Goal: Task Accomplishment & Management: Use online tool/utility

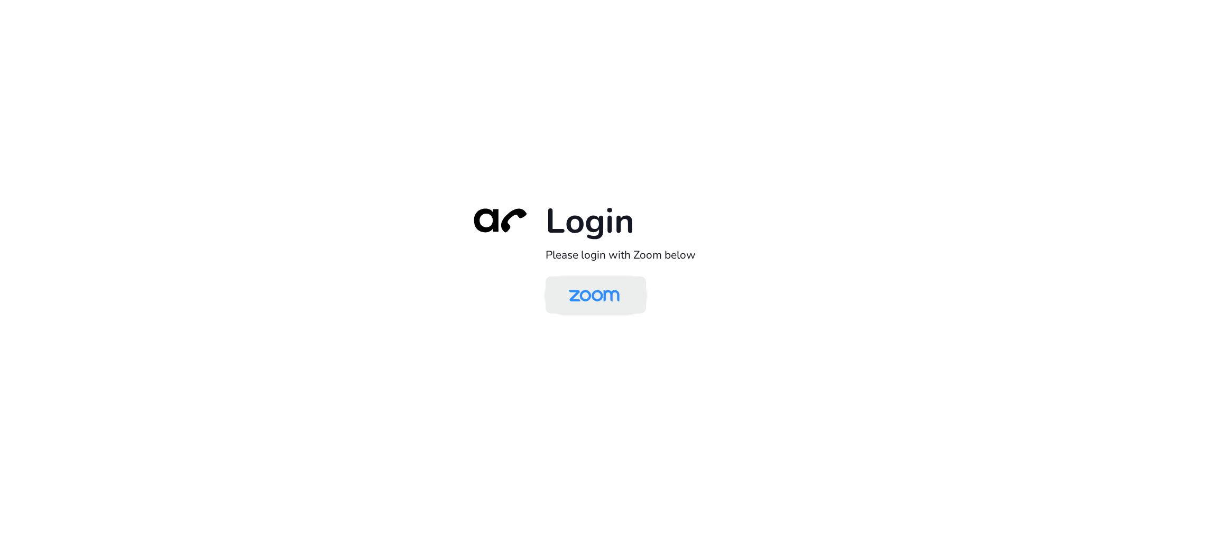
click at [610, 287] on img at bounding box center [594, 296] width 73 height 34
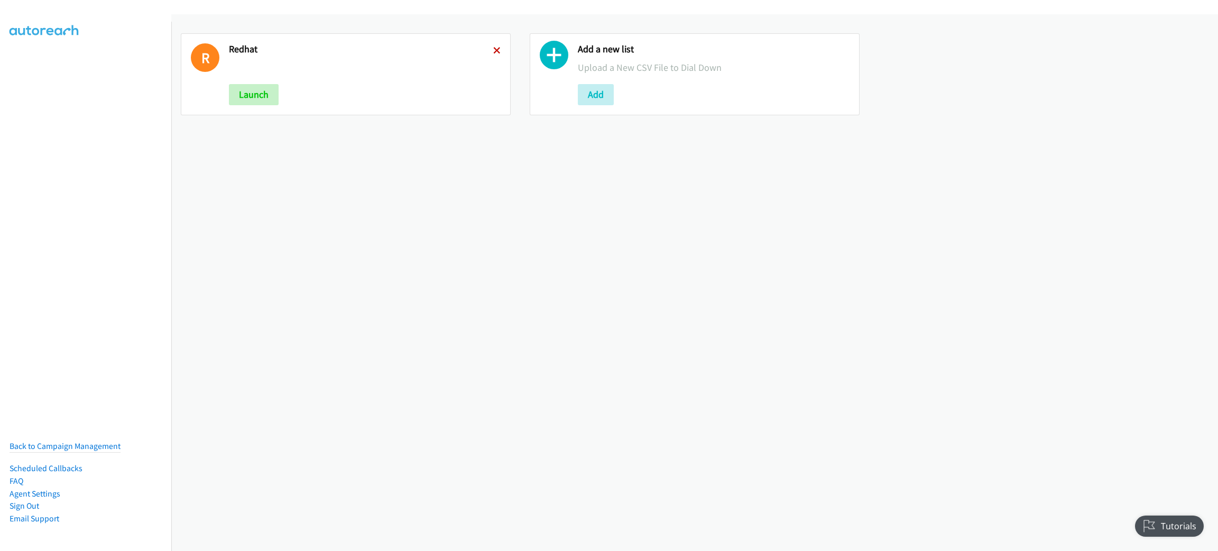
click at [493, 48] on icon at bounding box center [496, 51] width 7 height 7
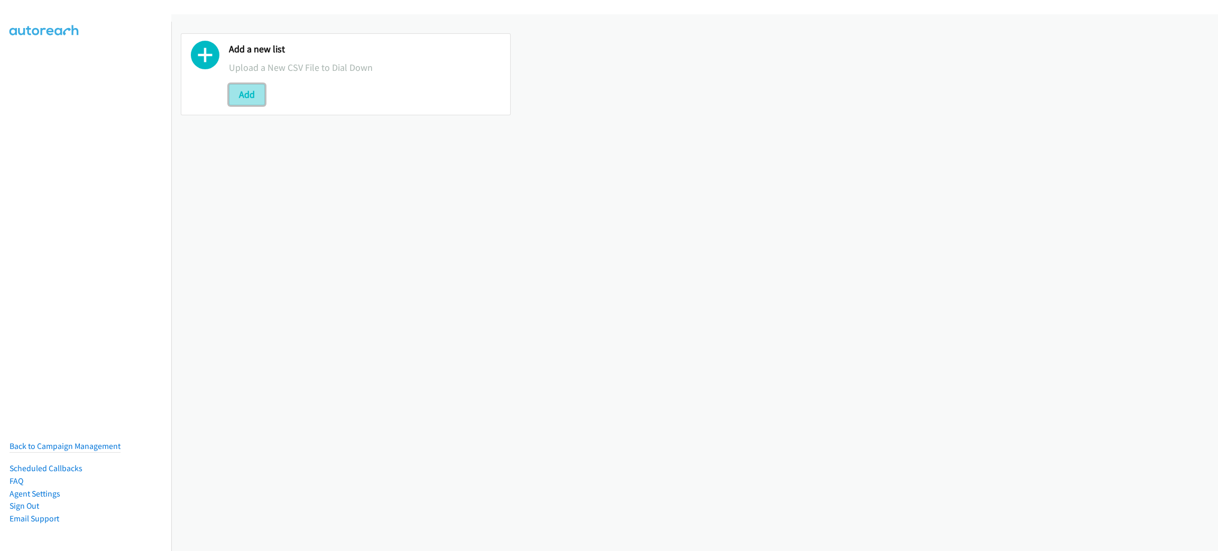
click at [252, 90] on button "Add" at bounding box center [247, 94] width 36 height 21
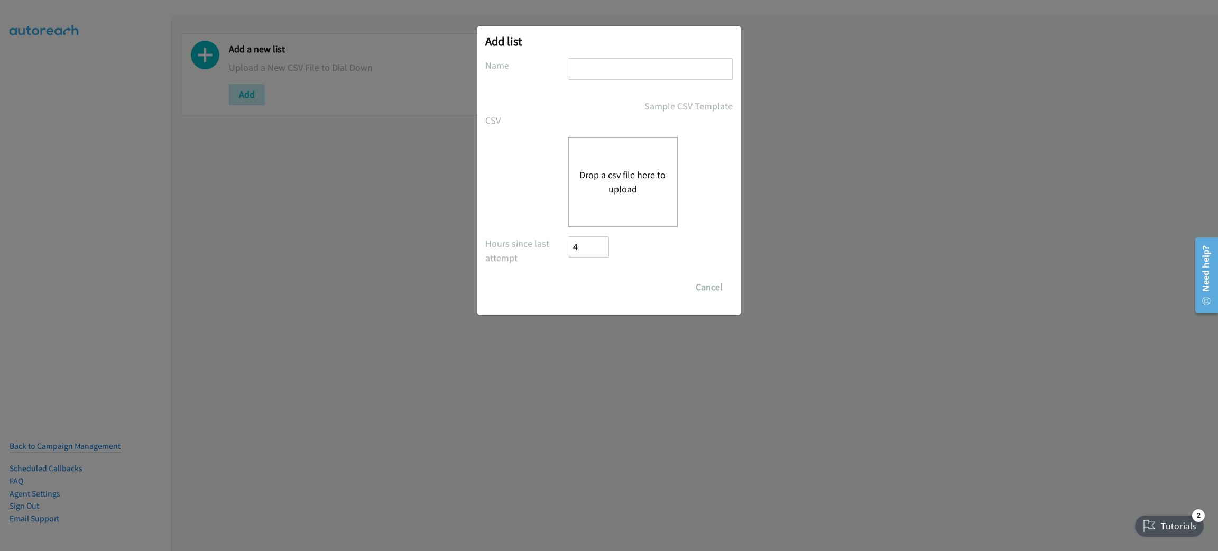
click at [643, 184] on button "Drop a csv file here to upload" at bounding box center [623, 182] width 87 height 29
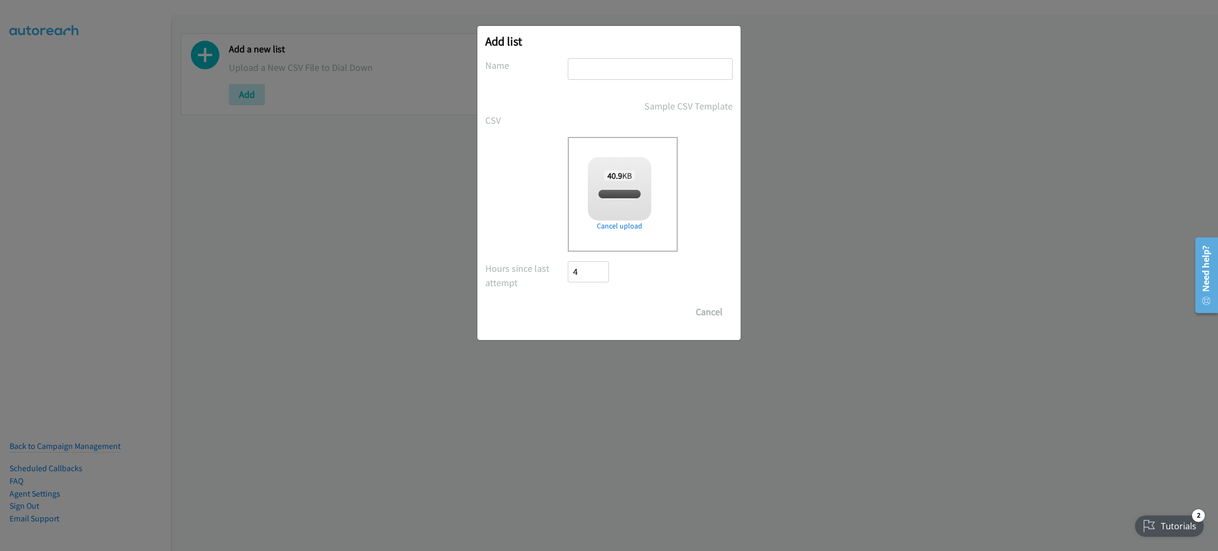
checkbox input "true"
click at [617, 66] on input "text" at bounding box center [650, 69] width 165 height 22
type input "CISCO"
click at [606, 307] on input "Save List" at bounding box center [596, 311] width 56 height 21
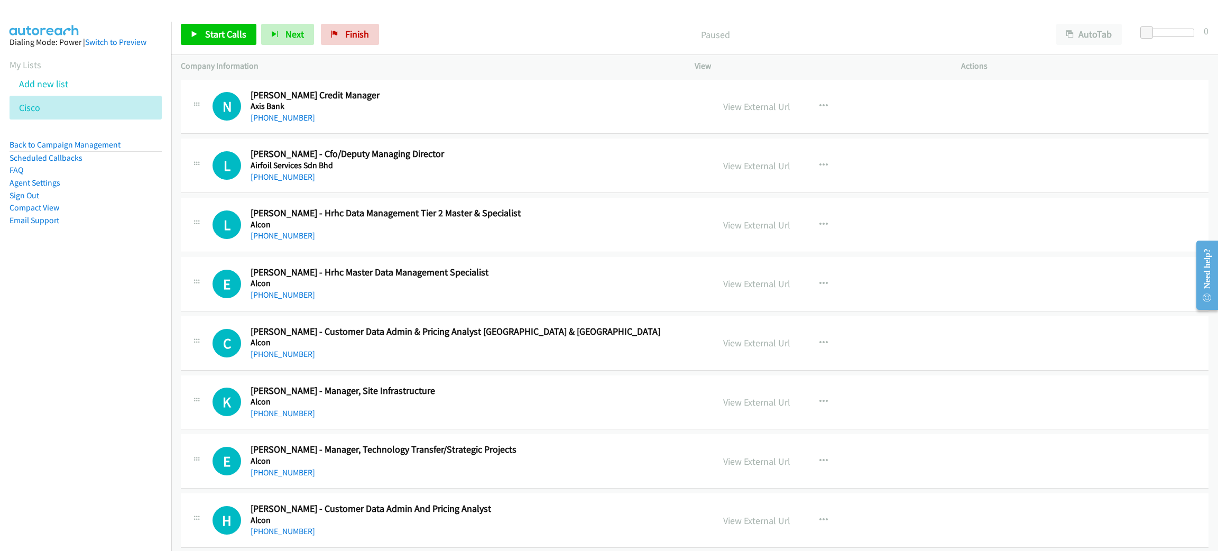
click at [47, 362] on nav "Dialing Mode: Power | Switch to Preview My Lists Add new list [GEOGRAPHIC_DATA]…" at bounding box center [86, 297] width 172 height 551
click at [535, 44] on div "Paused" at bounding box center [715, 34] width 663 height 21
click at [222, 34] on span "Start Calls" at bounding box center [225, 34] width 41 height 12
click at [510, 171] on div "[PHONE_NUMBER]" at bounding box center [475, 177] width 448 height 13
click at [228, 40] on link "Pause" at bounding box center [210, 34] width 58 height 21
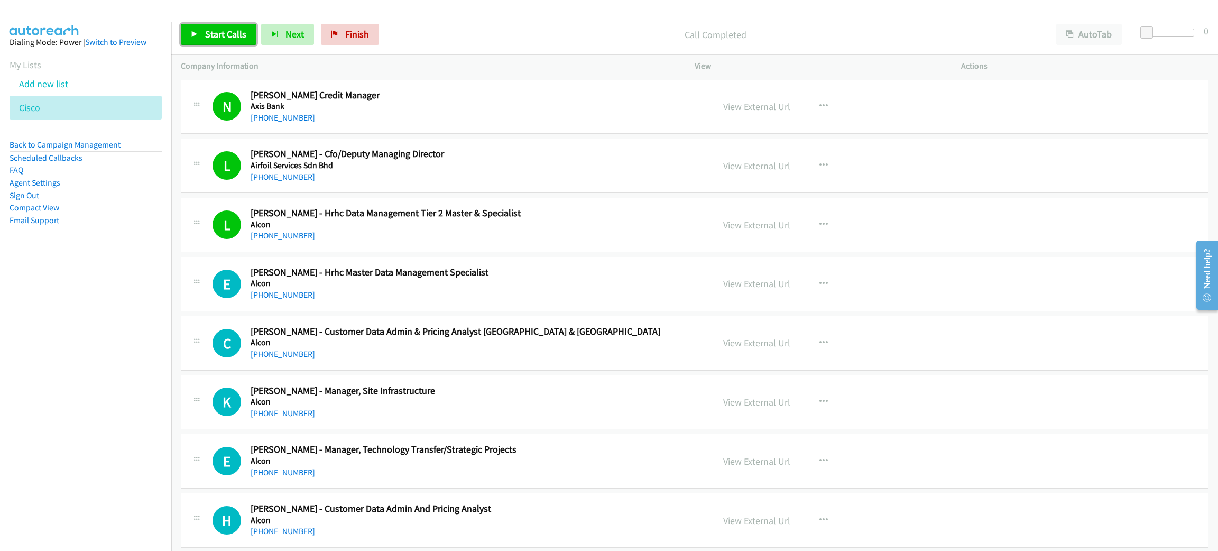
click at [208, 27] on link "Start Calls" at bounding box center [219, 34] width 76 height 21
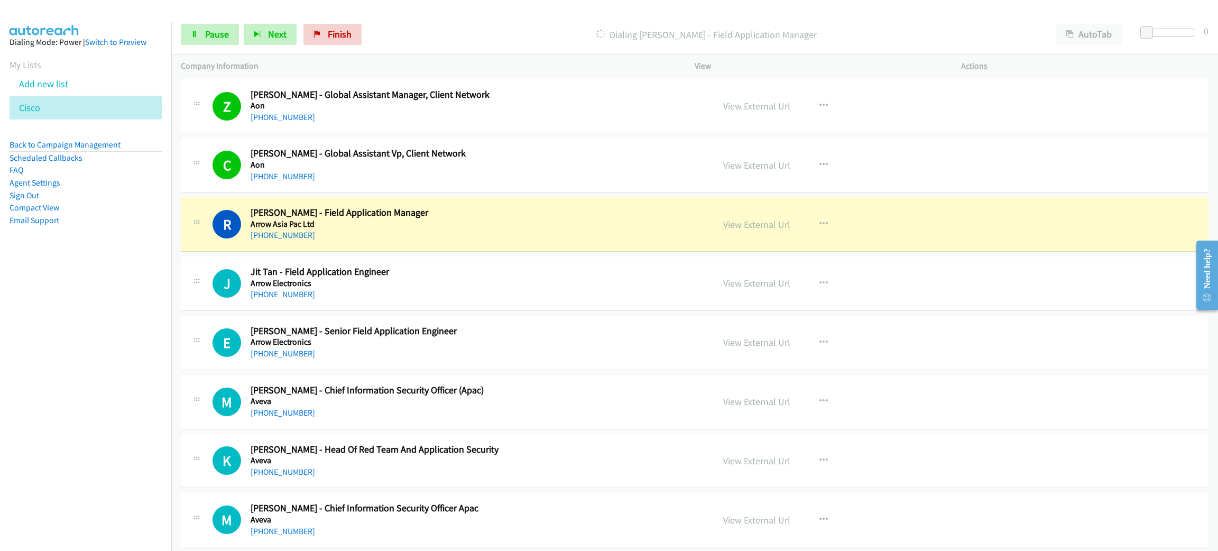
scroll to position [635, 0]
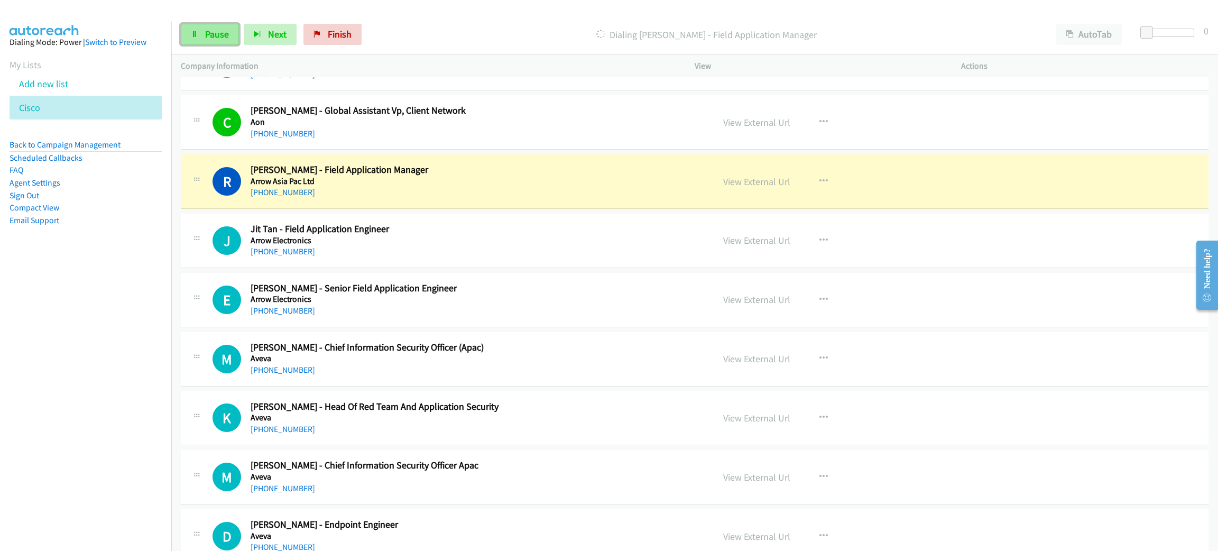
click at [220, 34] on span "Pause" at bounding box center [217, 34] width 24 height 12
drag, startPoint x: 509, startPoint y: 177, endPoint x: 524, endPoint y: 179, distance: 15.0
click at [509, 177] on h5 "Arrow Asia Pac Ltd" at bounding box center [475, 181] width 448 height 11
click at [761, 182] on link "View External Url" at bounding box center [756, 182] width 67 height 12
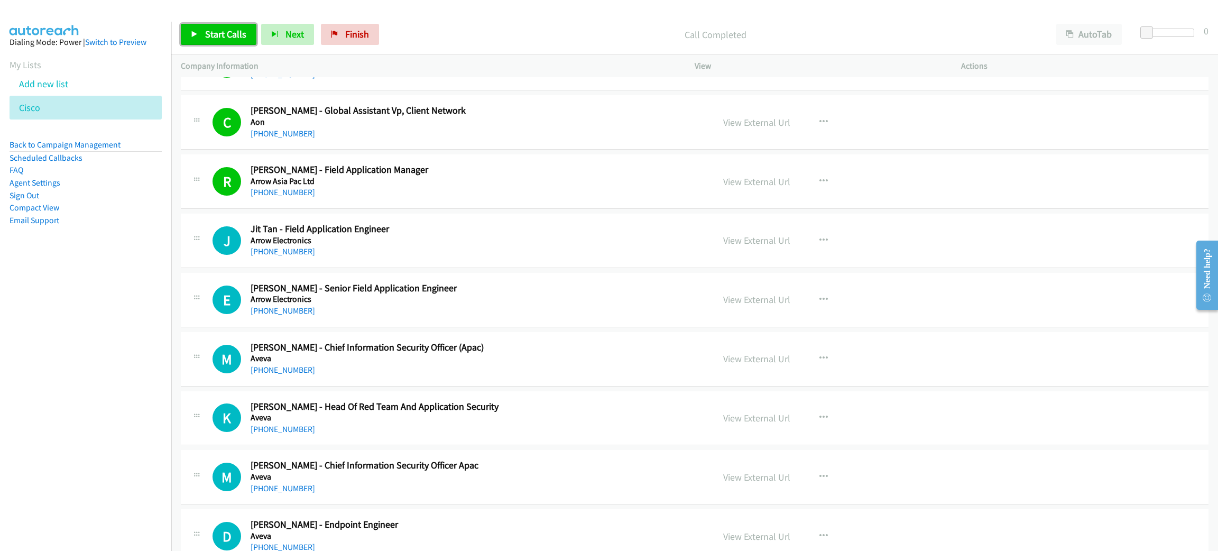
click at [193, 26] on link "Start Calls" at bounding box center [219, 34] width 76 height 21
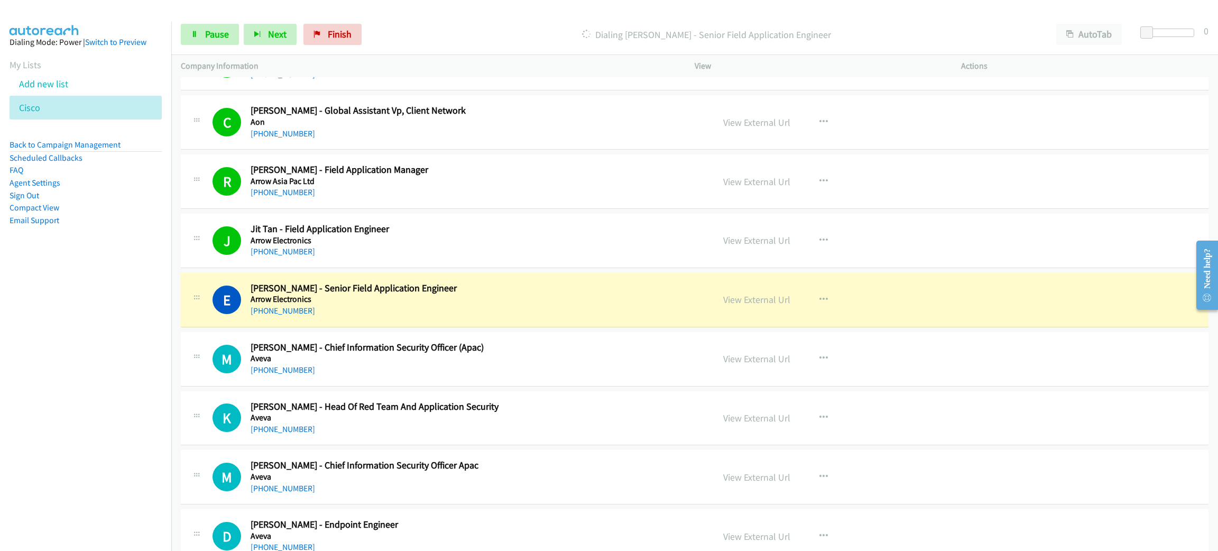
click at [555, 302] on h5 "Arrow Electronics" at bounding box center [475, 299] width 448 height 11
click at [774, 305] on link "View External Url" at bounding box center [756, 300] width 67 height 12
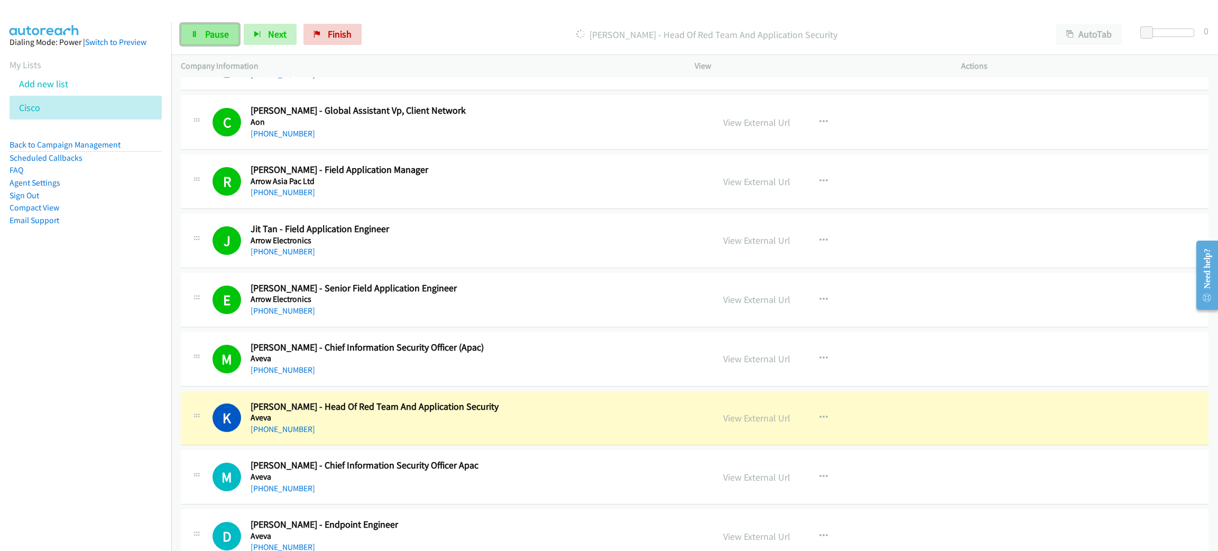
click at [216, 33] on span "Pause" at bounding box center [217, 34] width 24 height 12
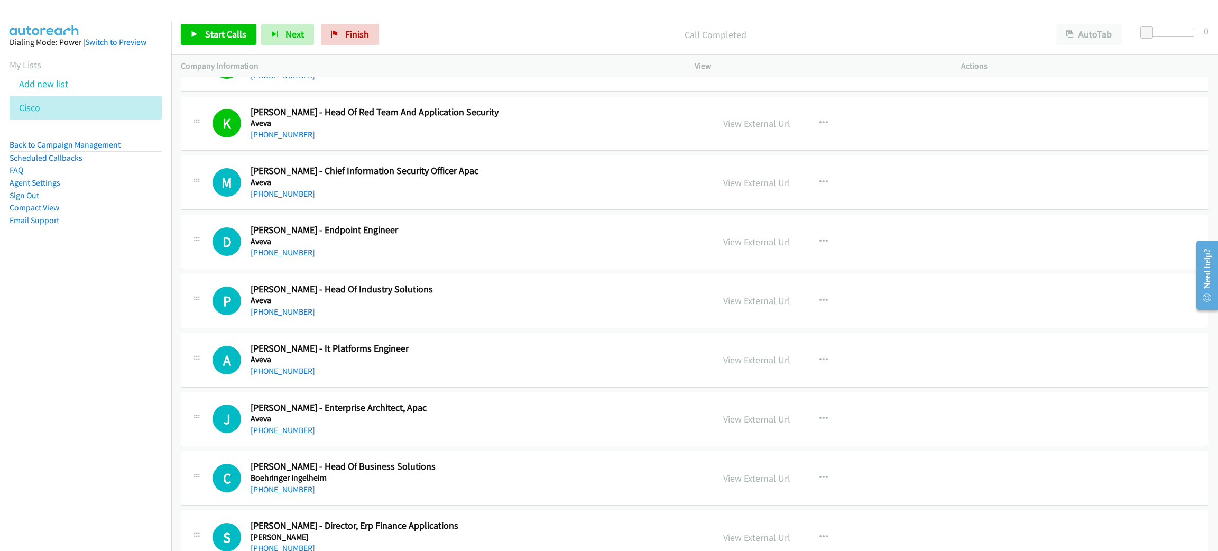
scroll to position [951, 0]
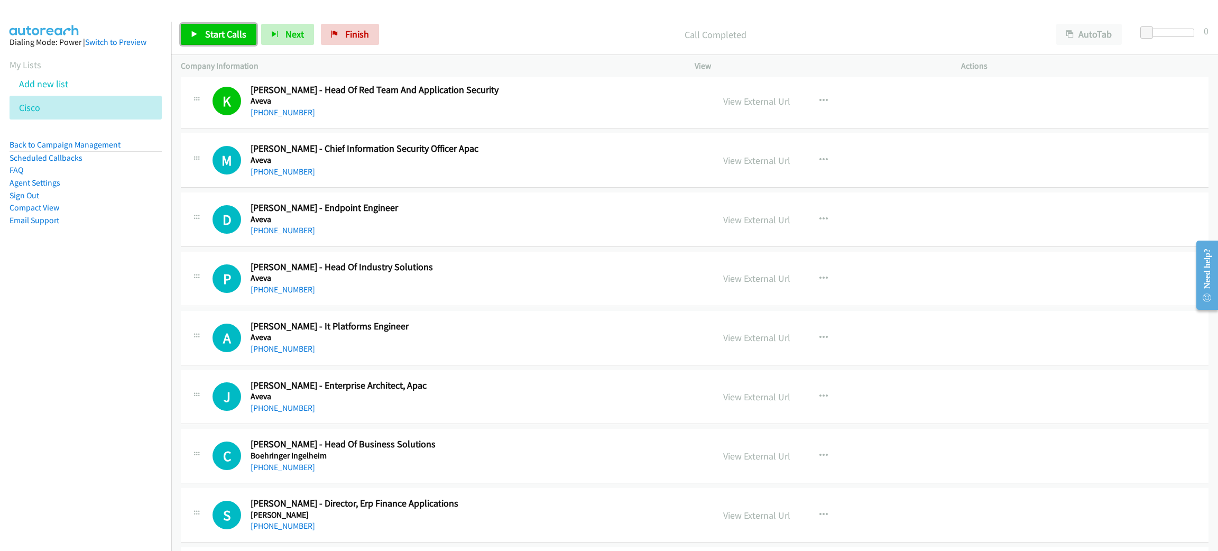
click at [226, 36] on span "Start Calls" at bounding box center [225, 34] width 41 height 12
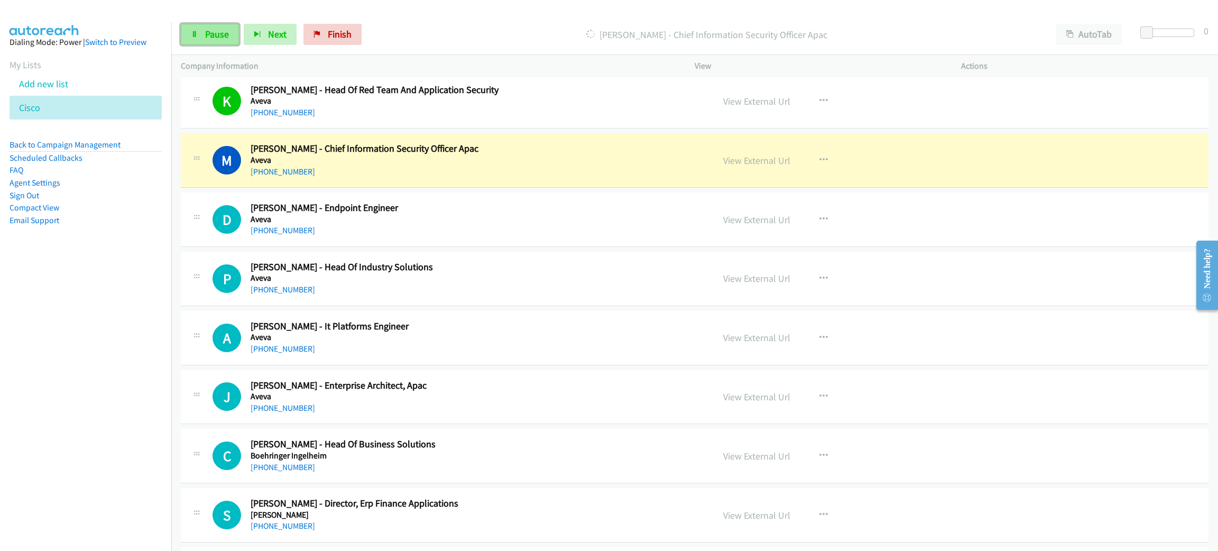
click at [217, 39] on span "Pause" at bounding box center [217, 34] width 24 height 12
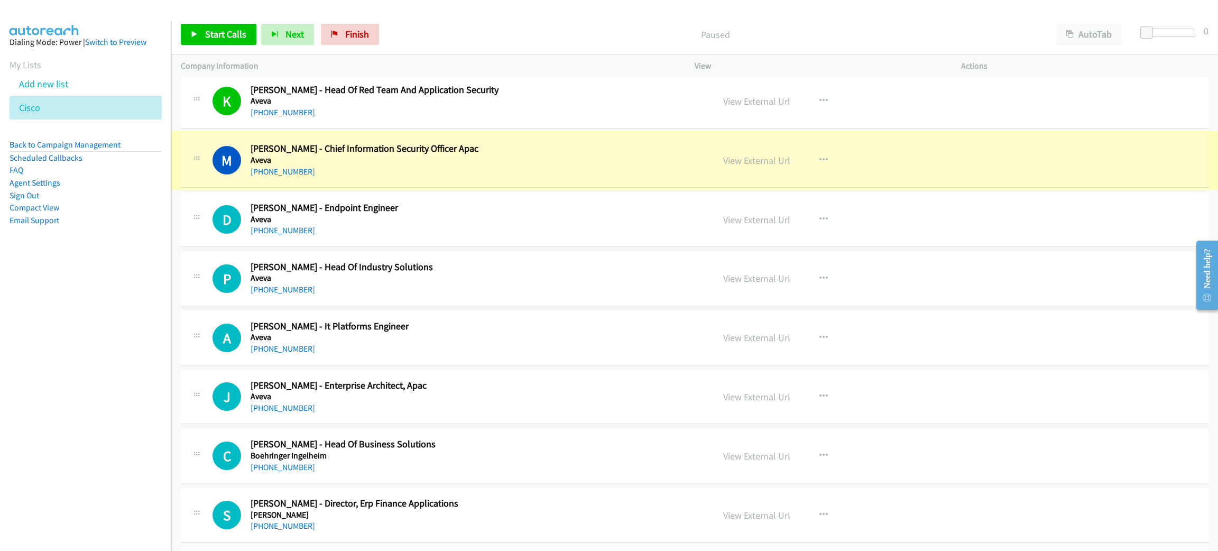
click at [740, 163] on link "View External Url" at bounding box center [756, 160] width 67 height 12
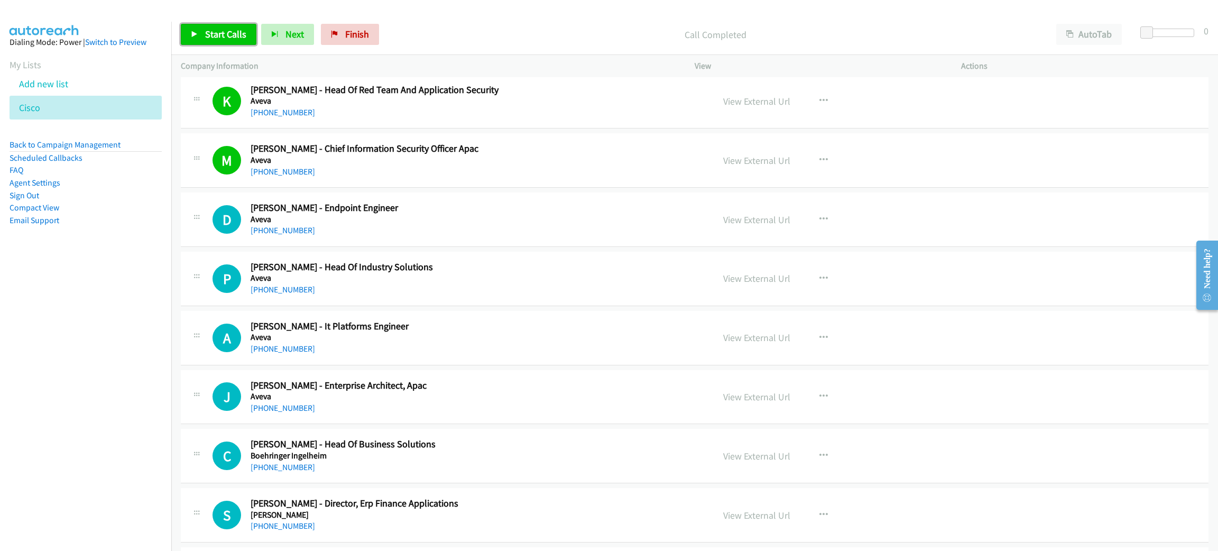
click at [204, 31] on link "Start Calls" at bounding box center [219, 34] width 76 height 21
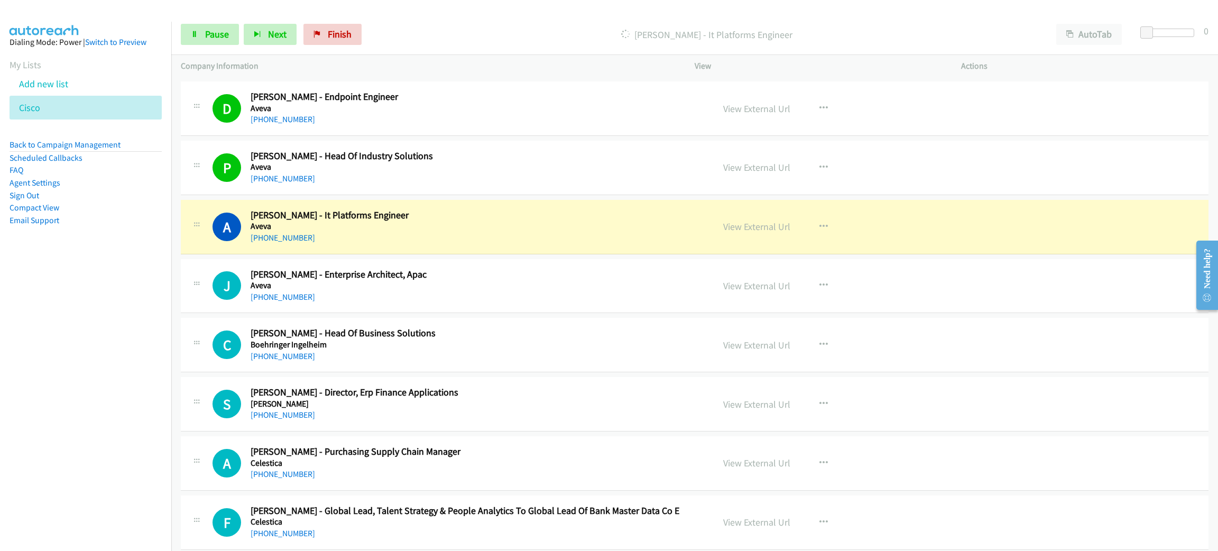
scroll to position [1111, 0]
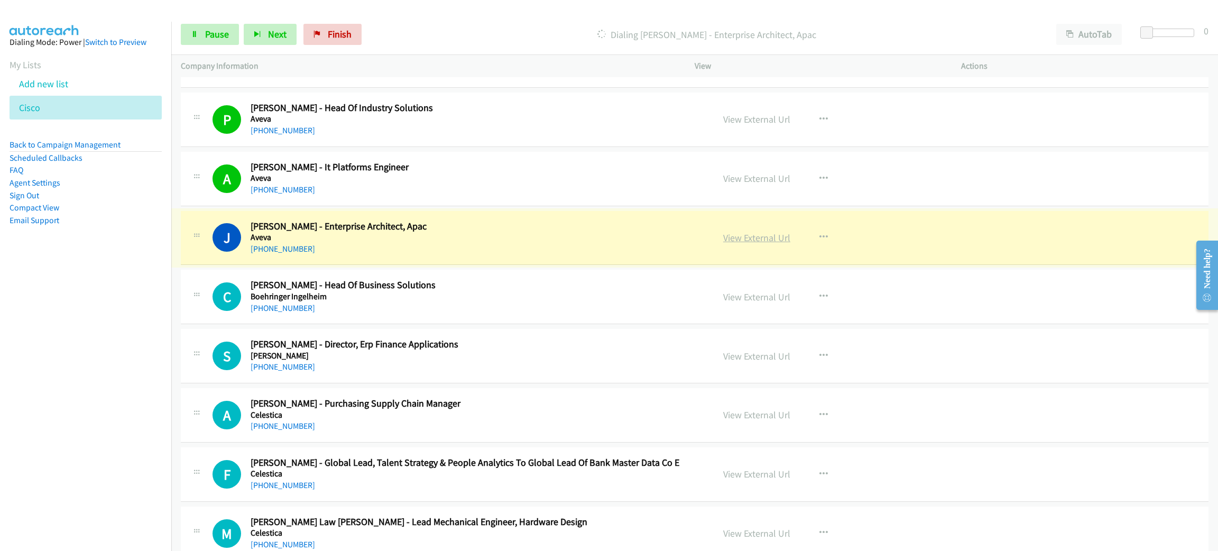
click at [770, 240] on link "View External Url" at bounding box center [756, 238] width 67 height 12
click at [206, 44] on link "Pause" at bounding box center [210, 34] width 58 height 21
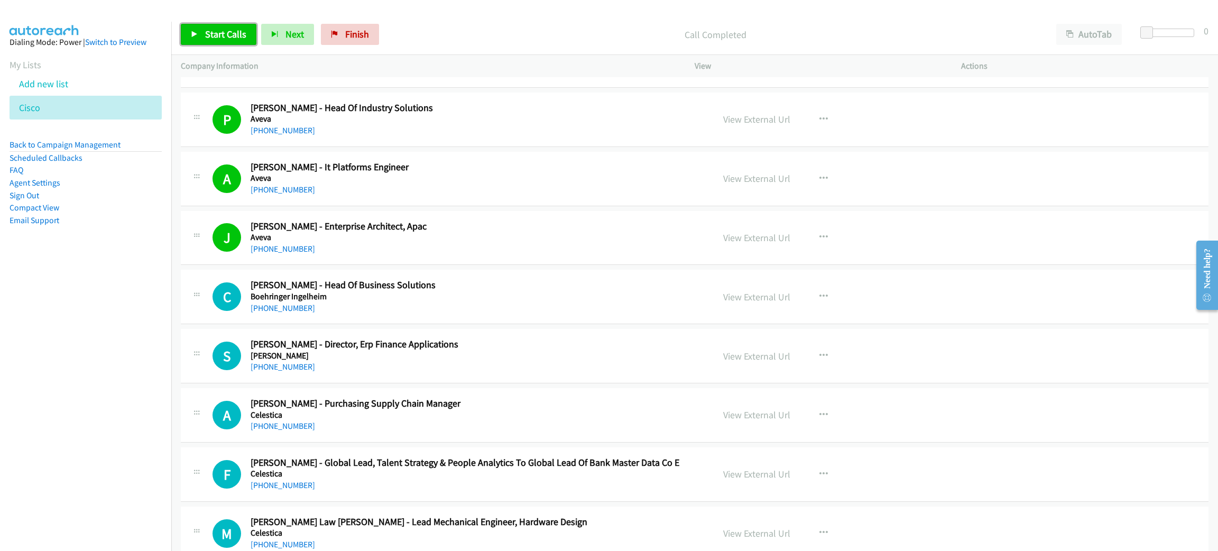
click at [239, 32] on span "Start Calls" at bounding box center [225, 34] width 41 height 12
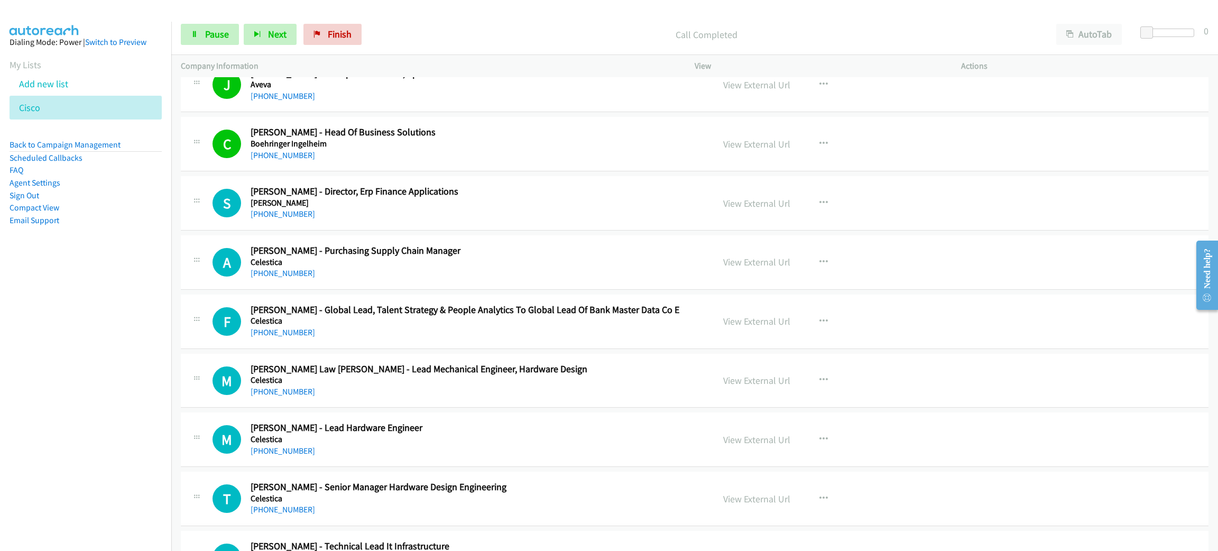
scroll to position [1269, 0]
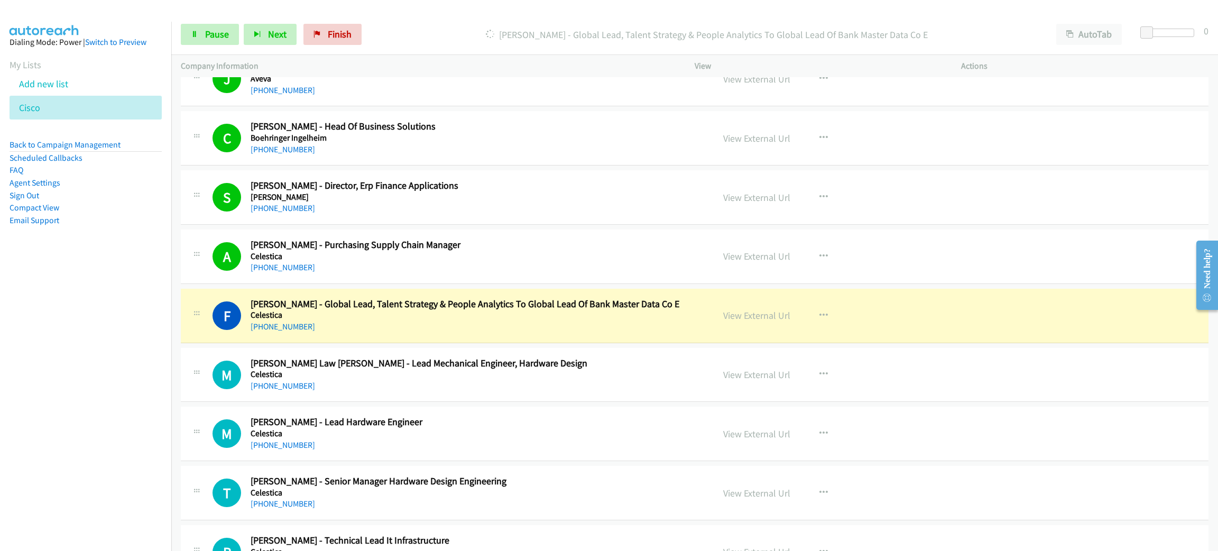
click at [506, 333] on div "[PHONE_NUMBER]" at bounding box center [475, 326] width 448 height 13
click at [574, 333] on div "[PHONE_NUMBER]" at bounding box center [475, 326] width 448 height 13
click at [759, 317] on link "View External Url" at bounding box center [756, 315] width 67 height 12
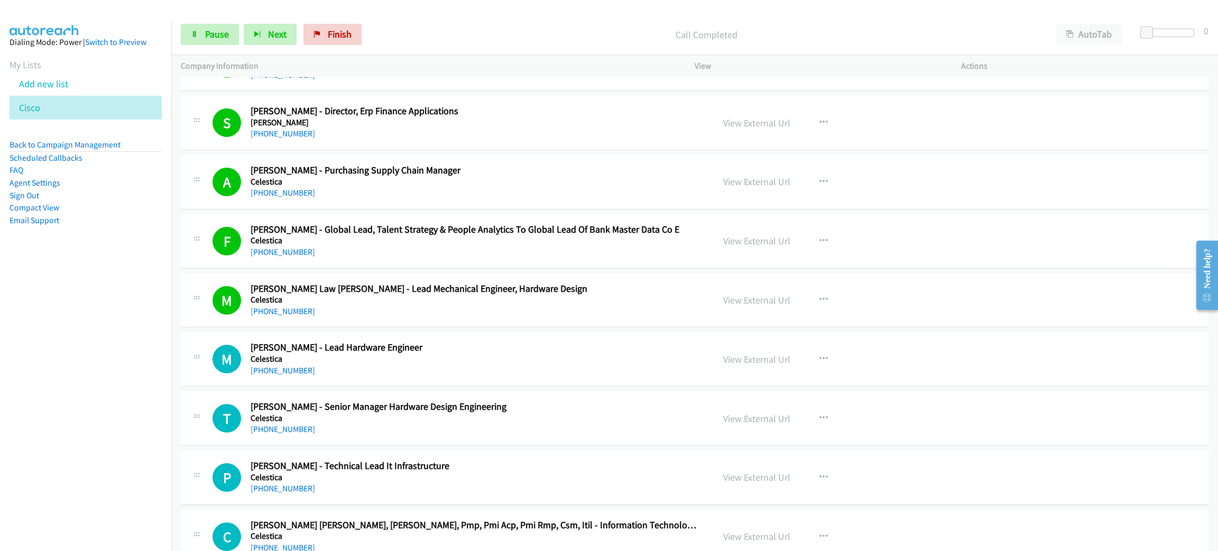
scroll to position [1349, 0]
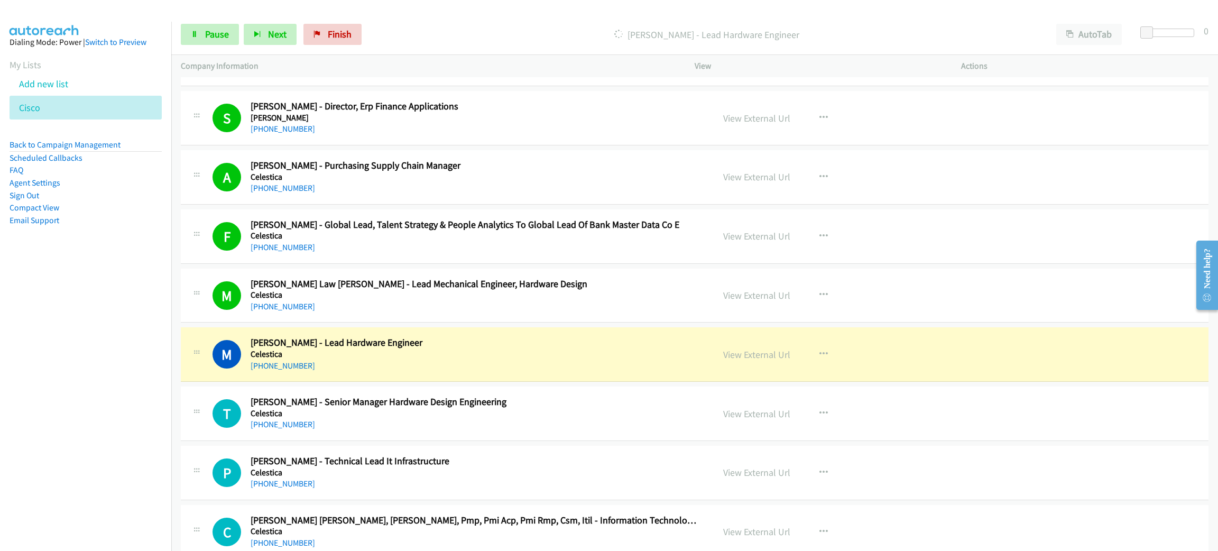
click at [471, 356] on h5 "Celestica" at bounding box center [475, 354] width 448 height 11
click at [744, 360] on link "View External Url" at bounding box center [756, 354] width 67 height 12
drag, startPoint x: 469, startPoint y: 361, endPoint x: 475, endPoint y: 338, distance: 24.0
click at [469, 360] on h5 "Celestica" at bounding box center [475, 354] width 448 height 11
click at [208, 35] on span "Pause" at bounding box center [217, 34] width 24 height 12
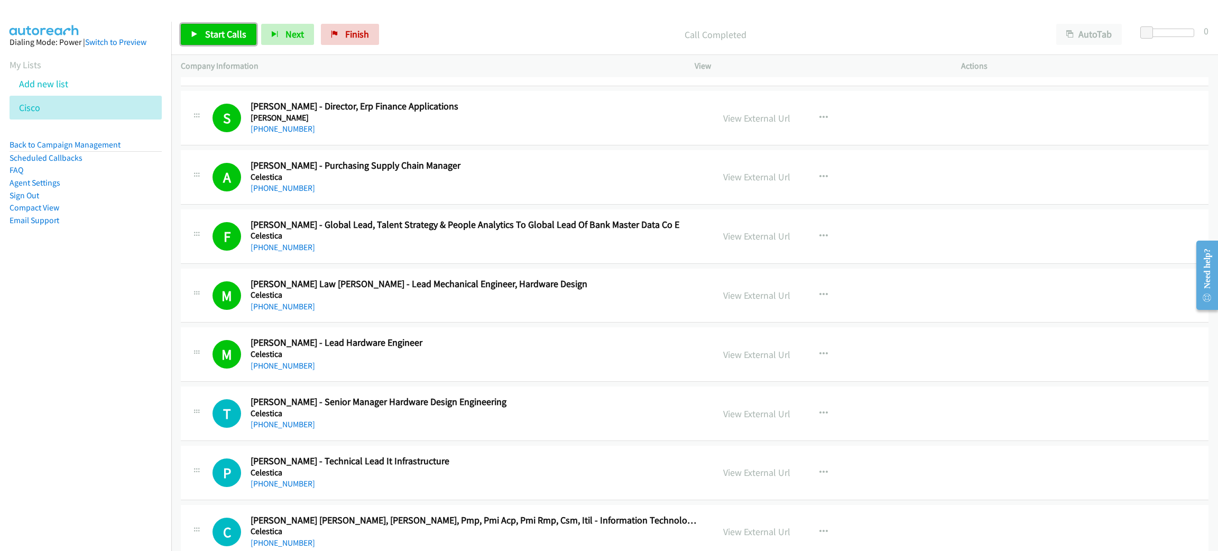
click at [249, 36] on link "Start Calls" at bounding box center [219, 34] width 76 height 21
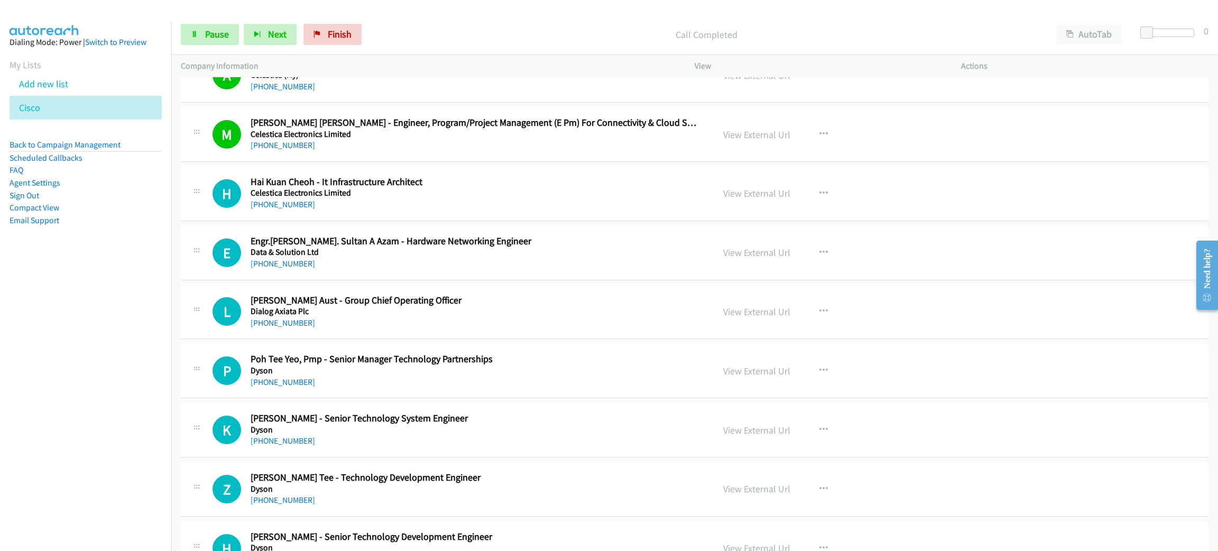
scroll to position [2062, 0]
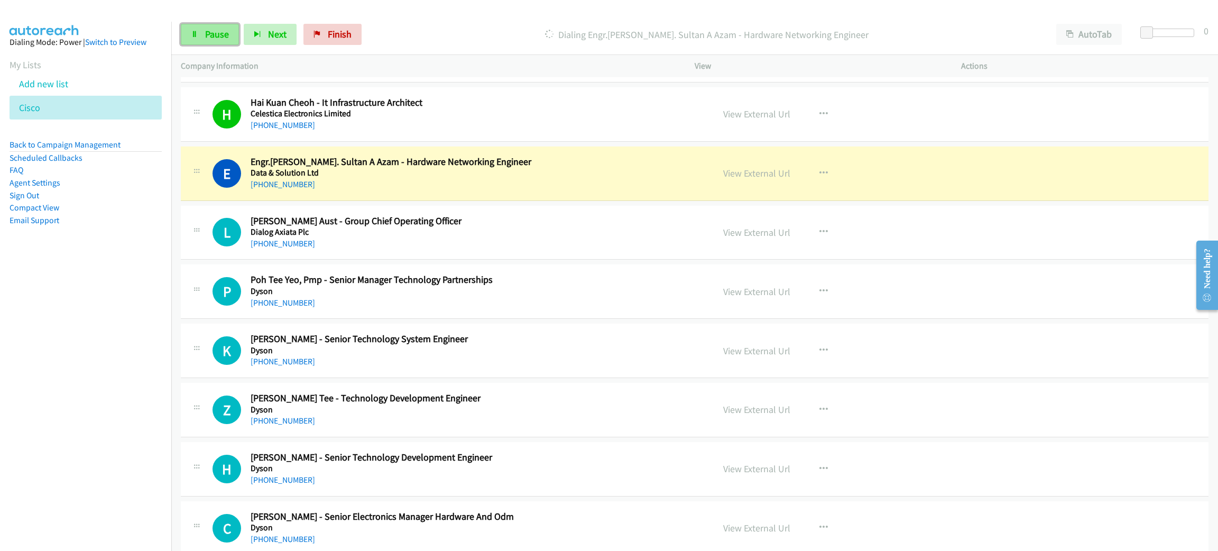
click at [185, 33] on link "Pause" at bounding box center [210, 34] width 58 height 21
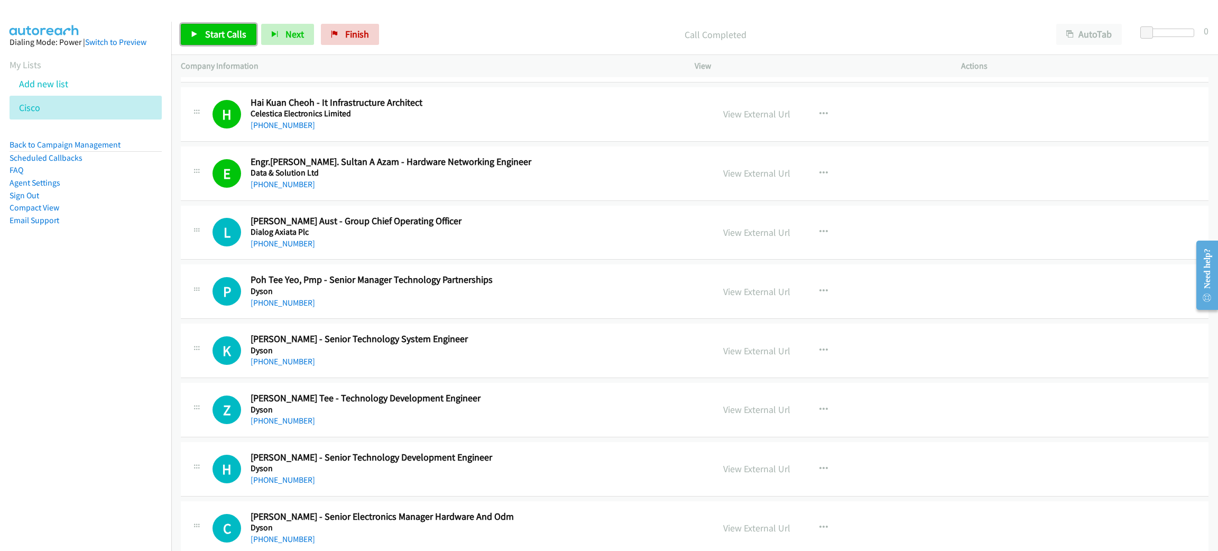
click at [234, 31] on span "Start Calls" at bounding box center [225, 34] width 41 height 12
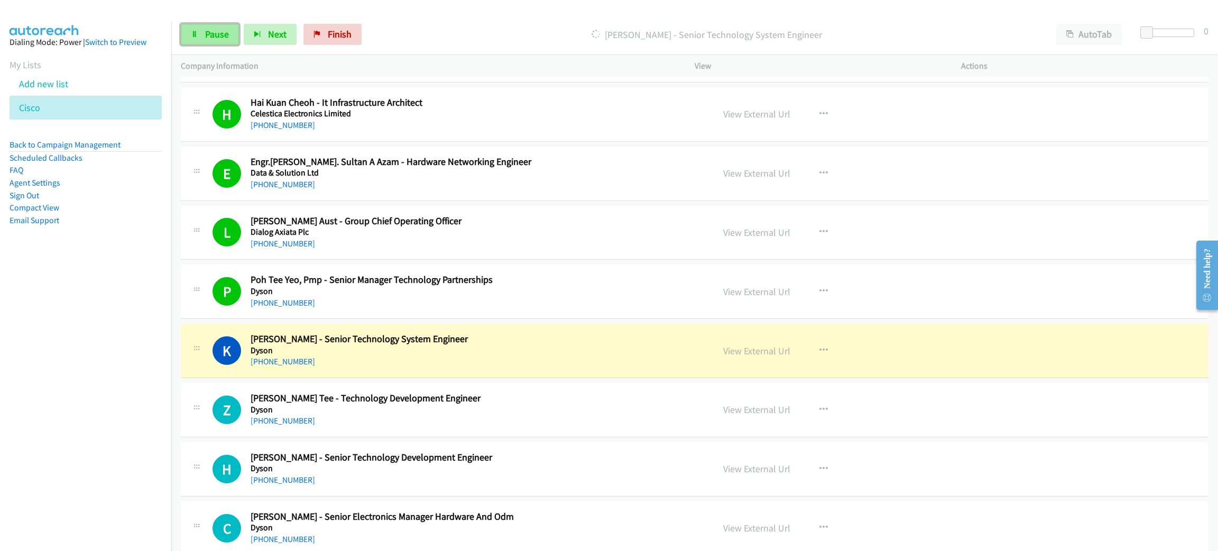
click at [221, 26] on link "Pause" at bounding box center [210, 34] width 58 height 21
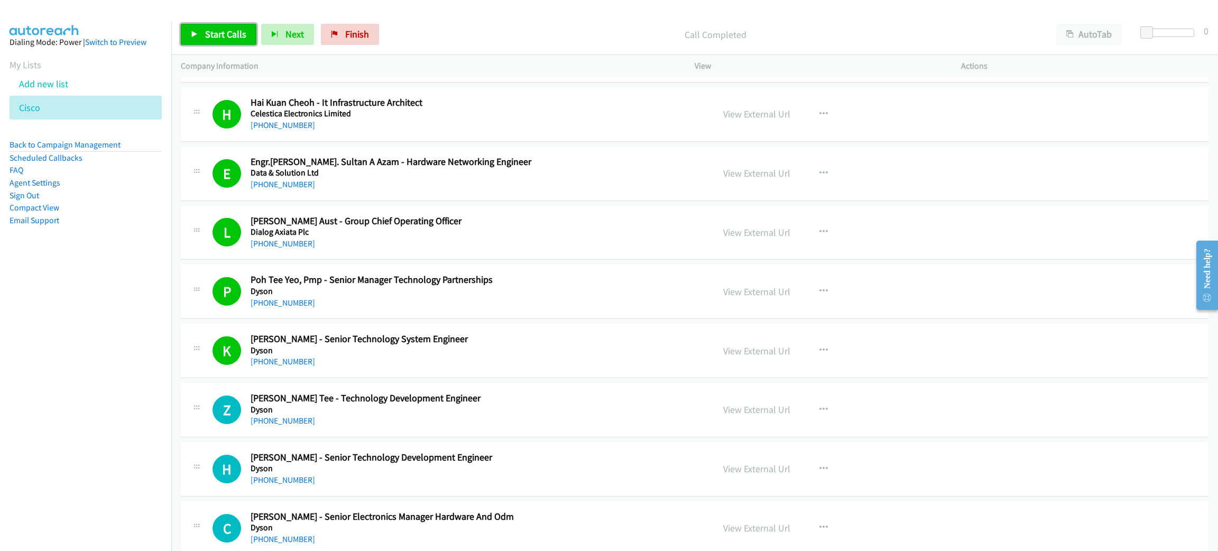
click at [221, 27] on link "Start Calls" at bounding box center [219, 34] width 76 height 21
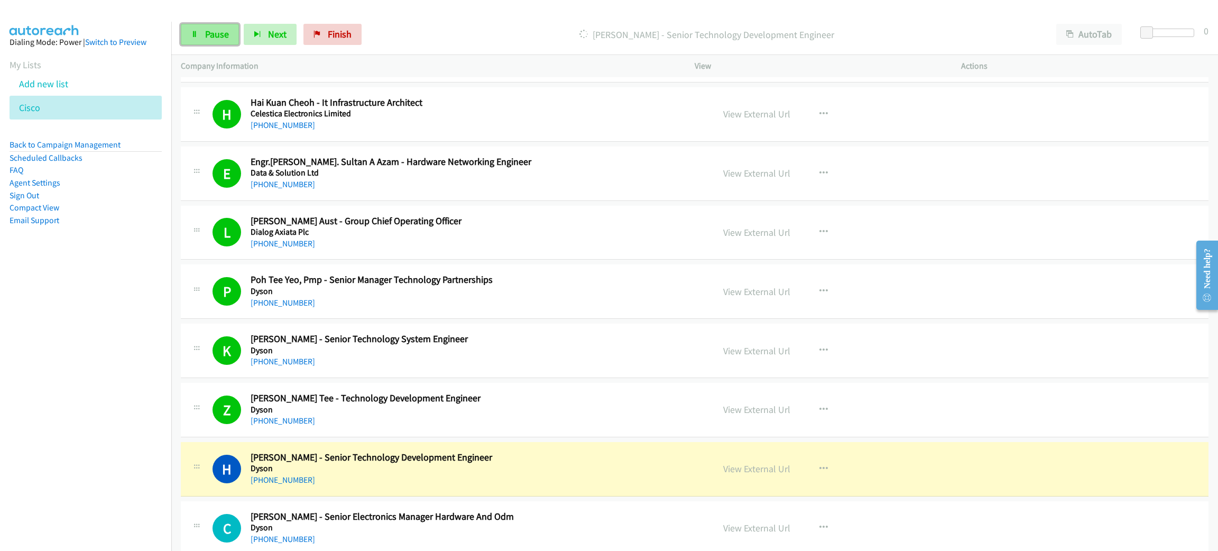
click at [227, 25] on link "Pause" at bounding box center [210, 34] width 58 height 21
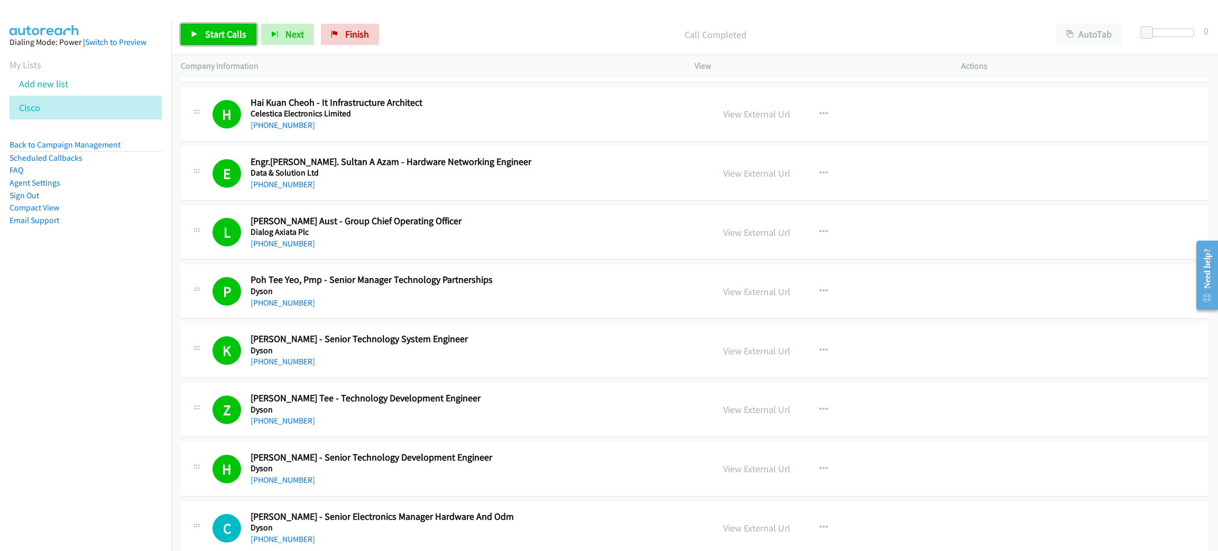
click at [213, 29] on span "Start Calls" at bounding box center [225, 34] width 41 height 12
click at [218, 35] on span "Pause" at bounding box center [217, 34] width 24 height 12
click at [193, 33] on icon at bounding box center [194, 34] width 7 height 7
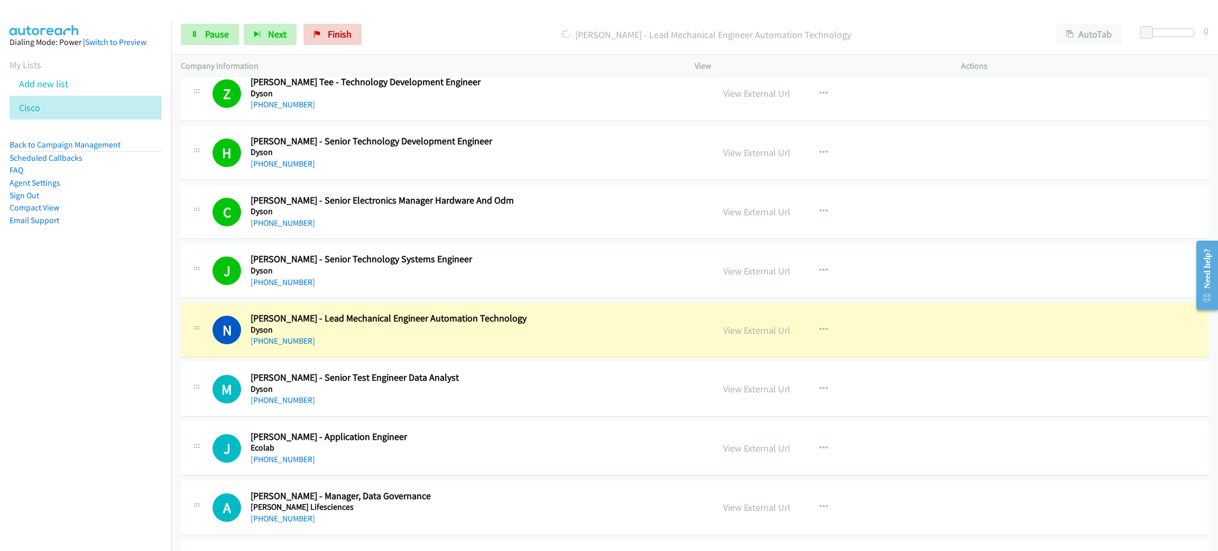
scroll to position [2380, 0]
click at [562, 340] on div "[PHONE_NUMBER]" at bounding box center [475, 339] width 448 height 13
click at [734, 332] on link "View External Url" at bounding box center [756, 329] width 67 height 12
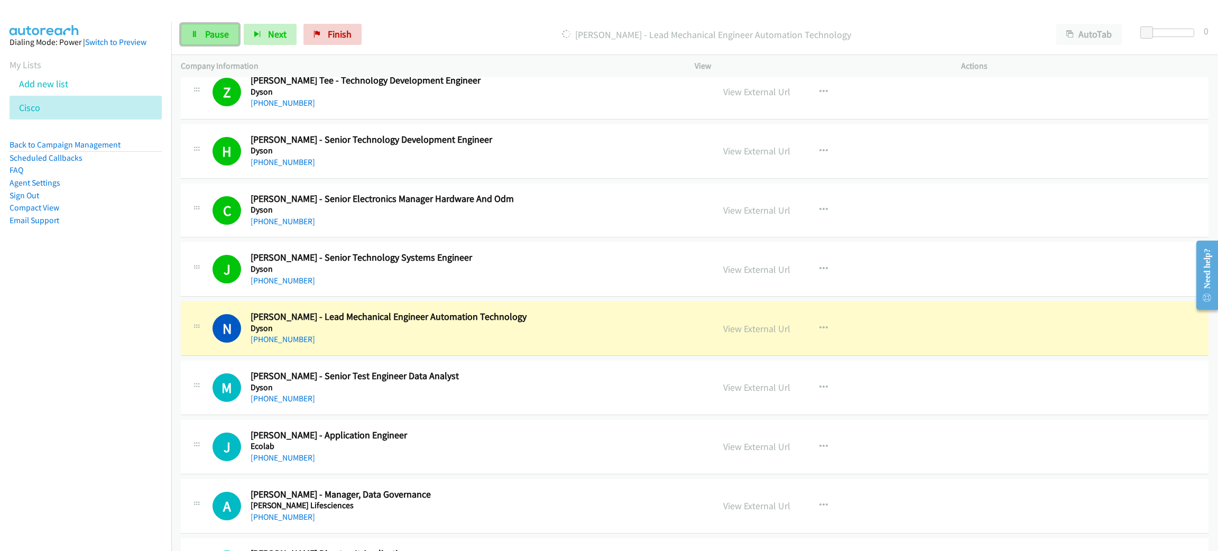
click at [225, 28] on span "Pause" at bounding box center [217, 34] width 24 height 12
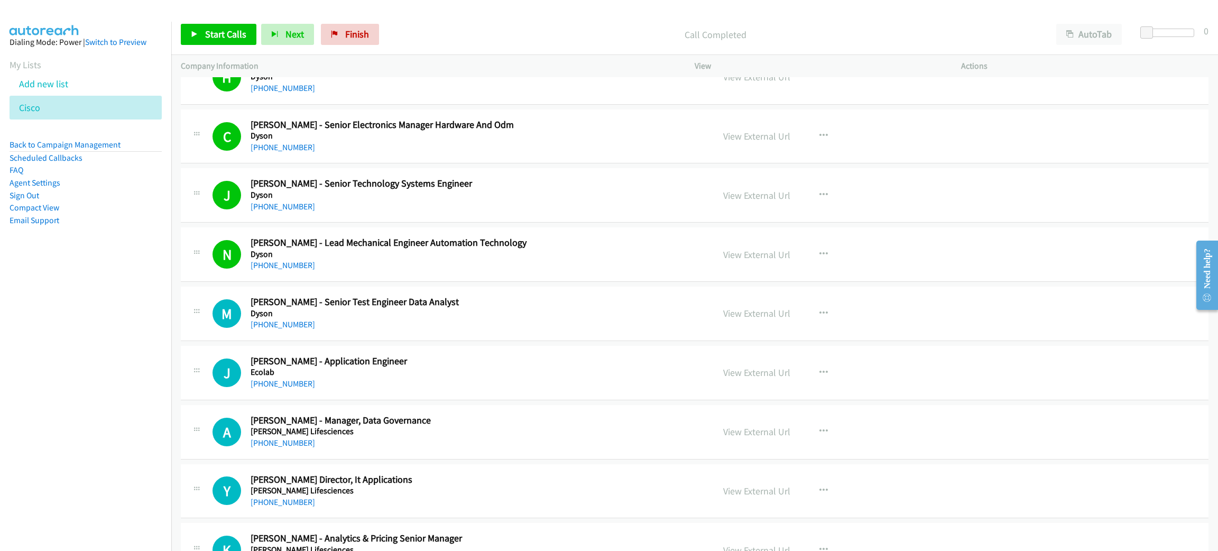
scroll to position [2459, 0]
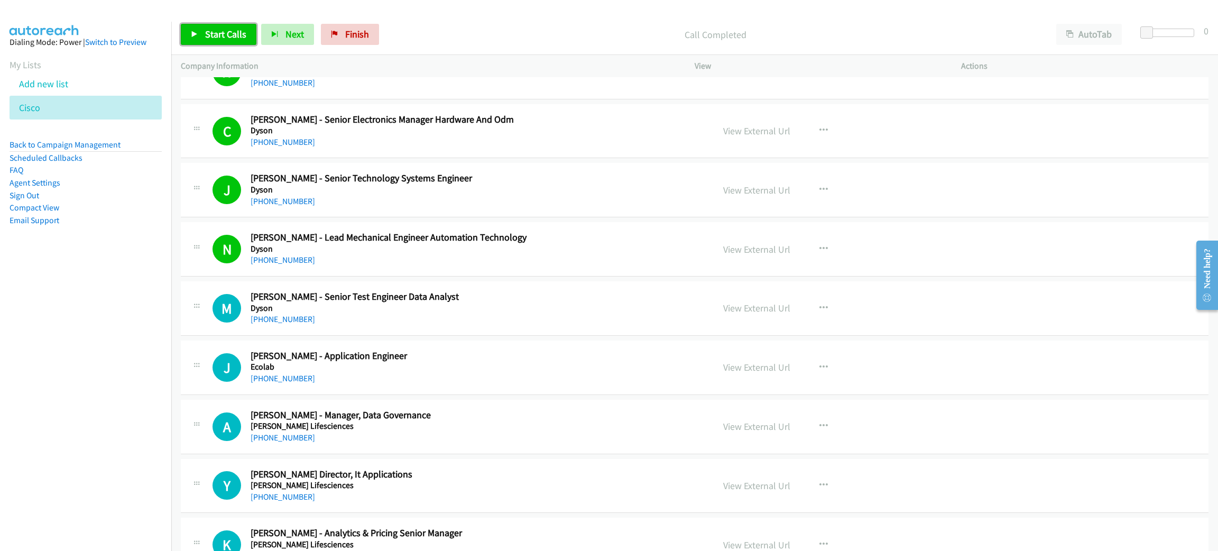
click at [235, 39] on span "Start Calls" at bounding box center [225, 34] width 41 height 12
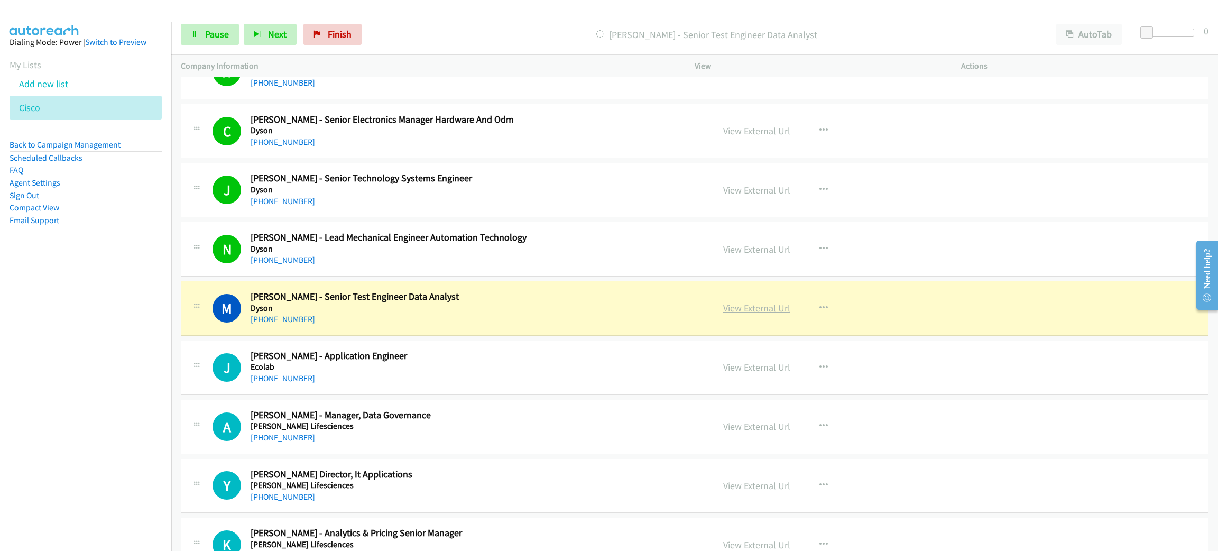
click at [729, 313] on link "View External Url" at bounding box center [756, 308] width 67 height 12
click at [228, 37] on span "Pause" at bounding box center [217, 34] width 24 height 12
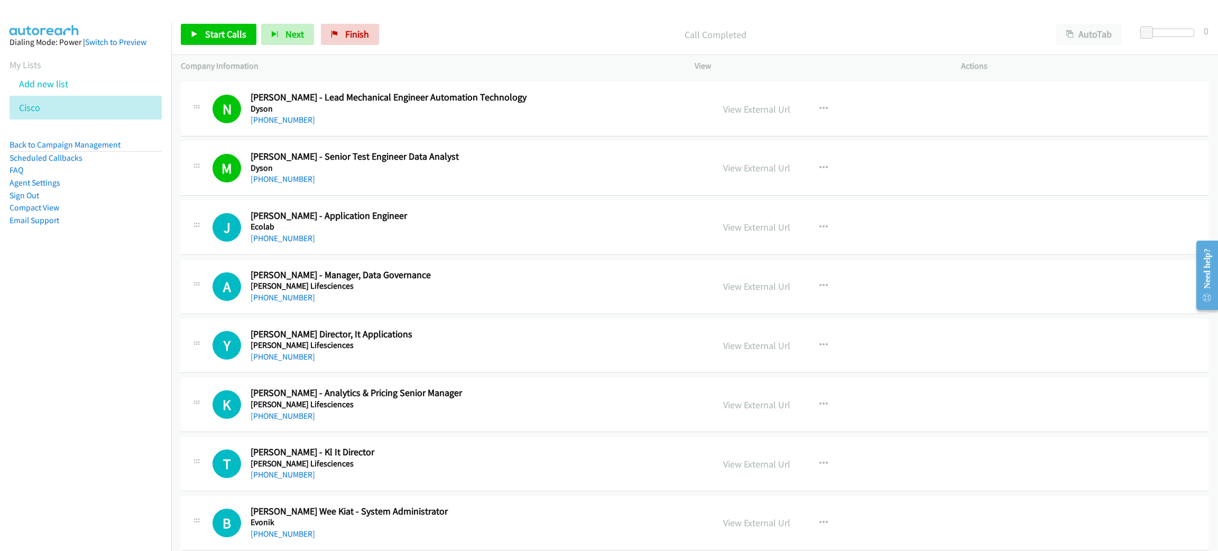
scroll to position [2618, 0]
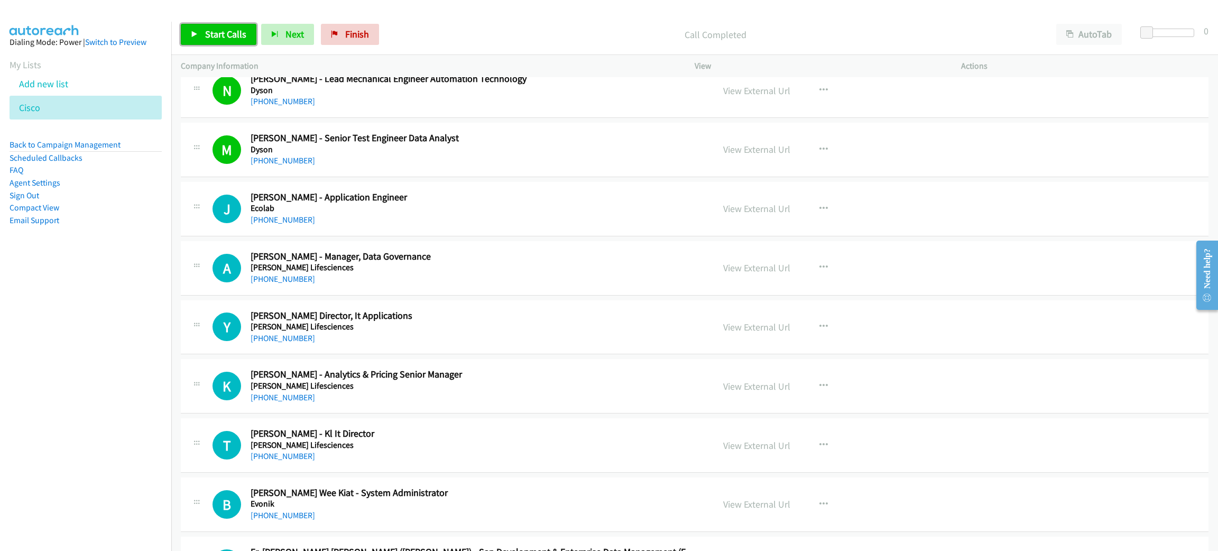
click at [231, 36] on span "Start Calls" at bounding box center [225, 34] width 41 height 12
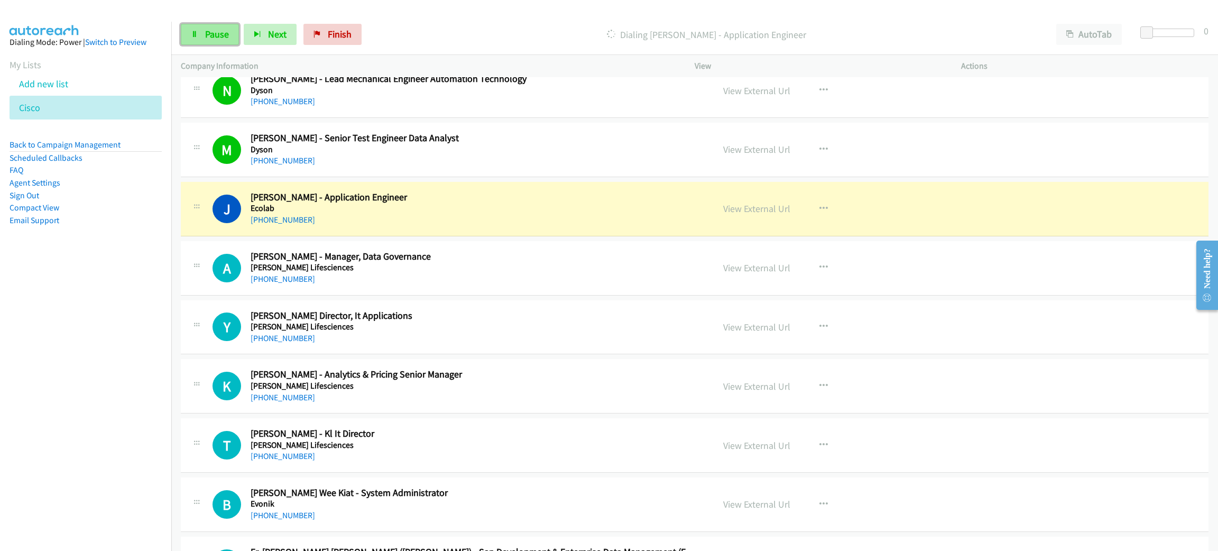
click at [218, 25] on link "Pause" at bounding box center [210, 34] width 58 height 21
click at [725, 214] on link "View External Url" at bounding box center [756, 209] width 67 height 12
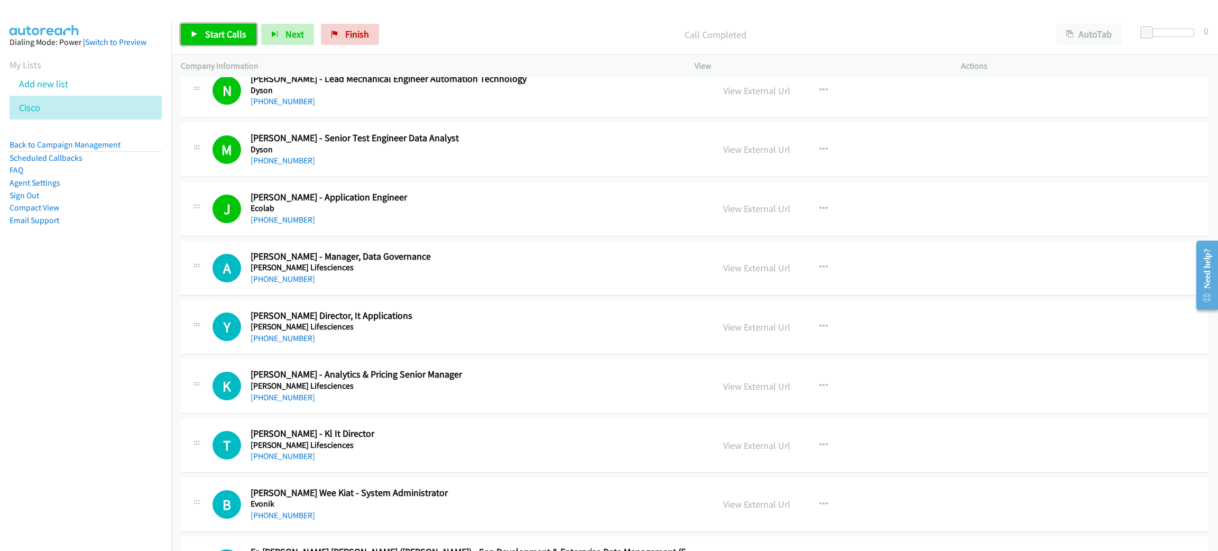
click at [210, 37] on span "Start Calls" at bounding box center [225, 34] width 41 height 12
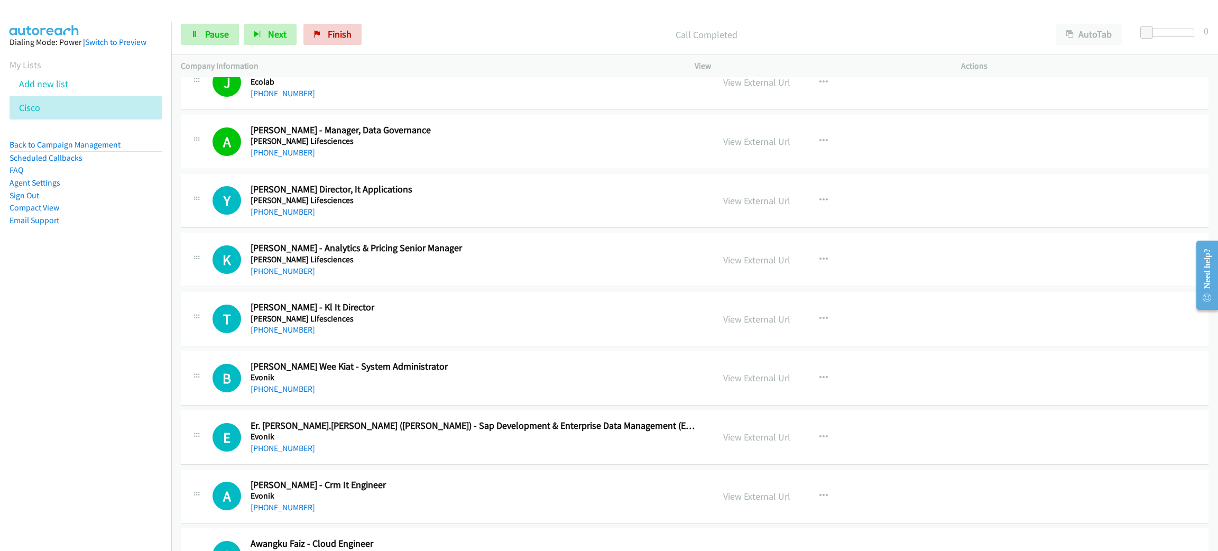
scroll to position [2776, 0]
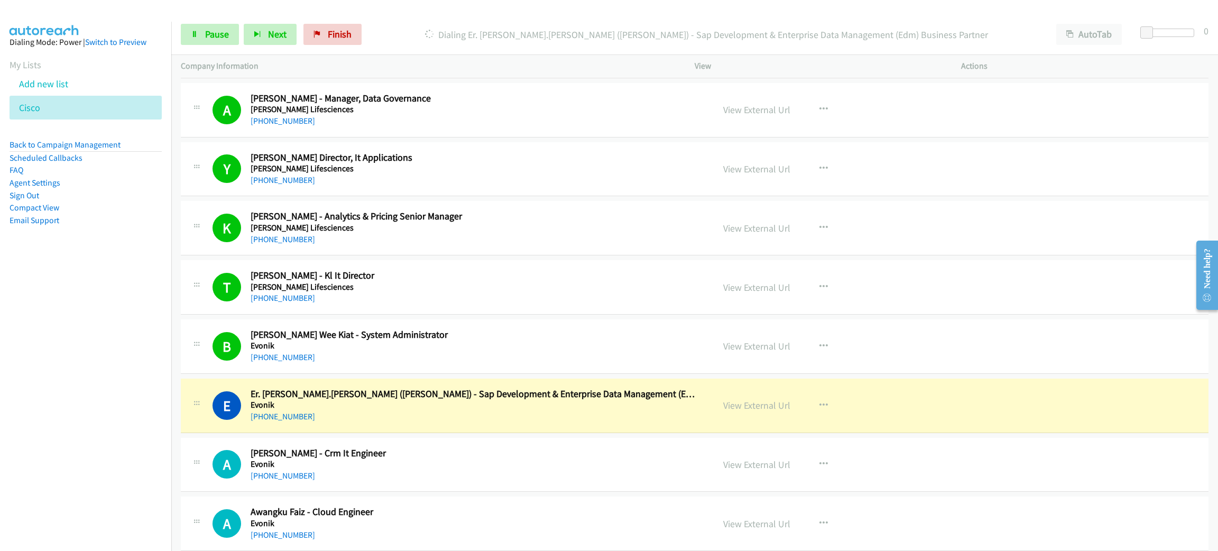
click at [472, 405] on h5 "Evonik" at bounding box center [475, 405] width 448 height 11
click at [741, 409] on link "View External Url" at bounding box center [756, 405] width 67 height 12
click at [208, 28] on span "Pause" at bounding box center [217, 34] width 24 height 12
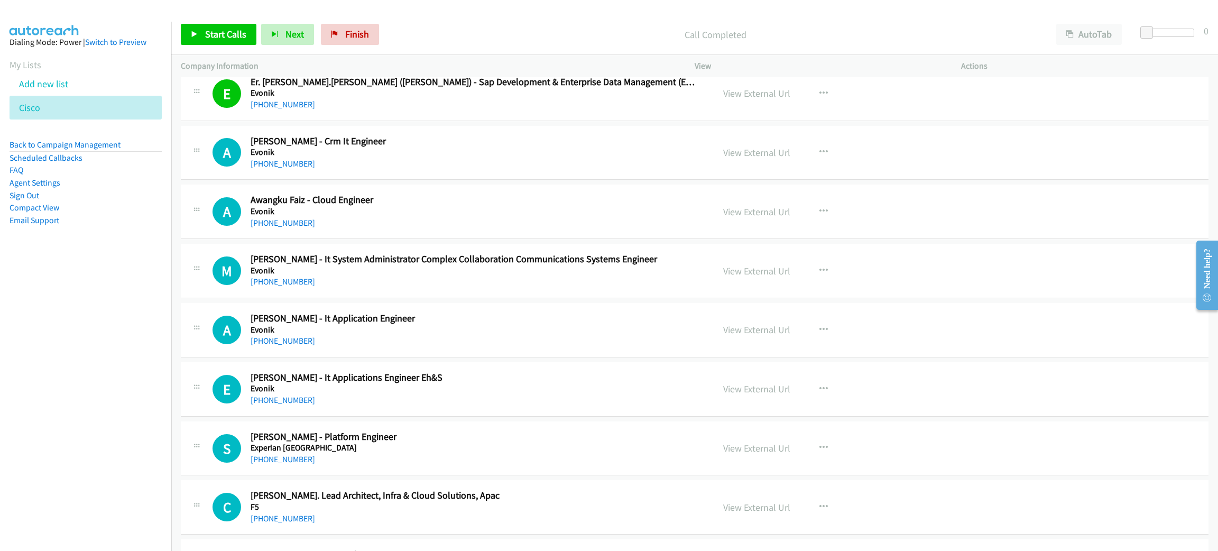
scroll to position [3093, 0]
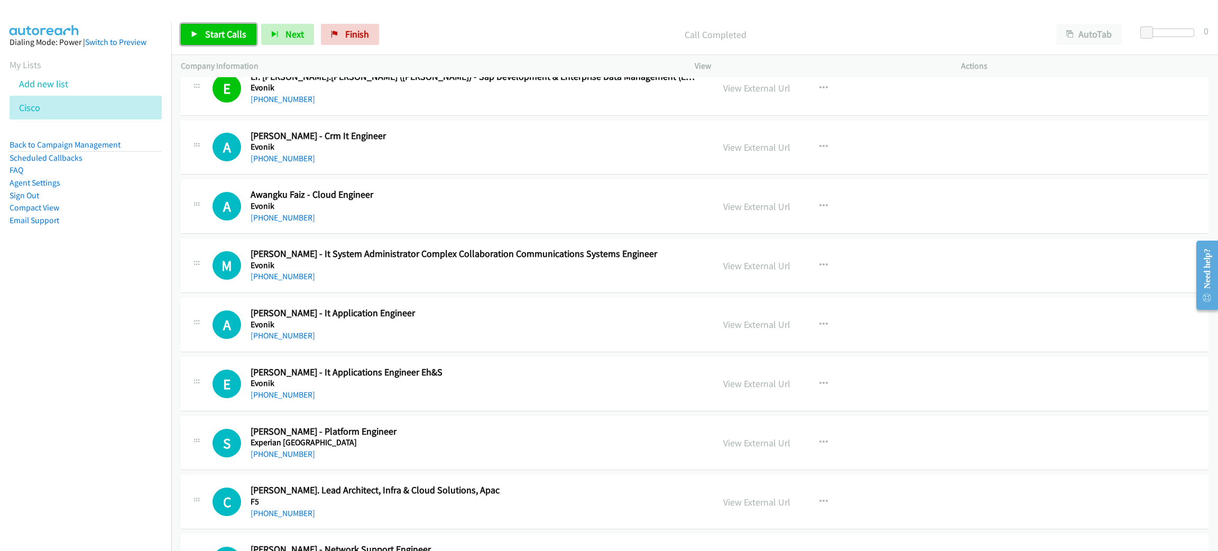
click at [226, 35] on span "Start Calls" at bounding box center [225, 34] width 41 height 12
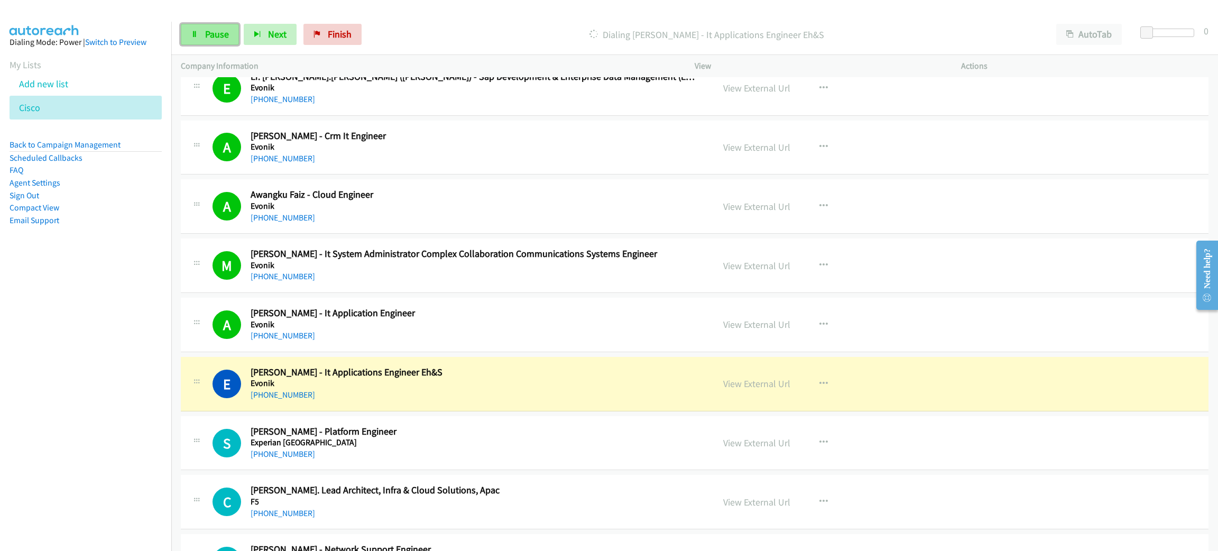
click at [216, 34] on span "Pause" at bounding box center [217, 34] width 24 height 12
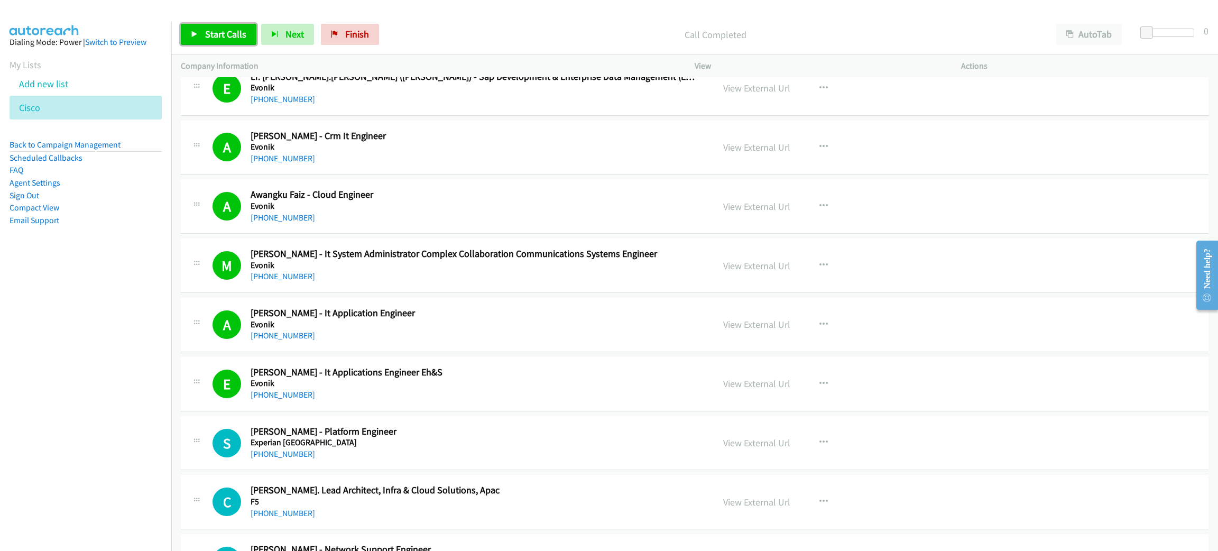
click at [214, 38] on span "Start Calls" at bounding box center [225, 34] width 41 height 12
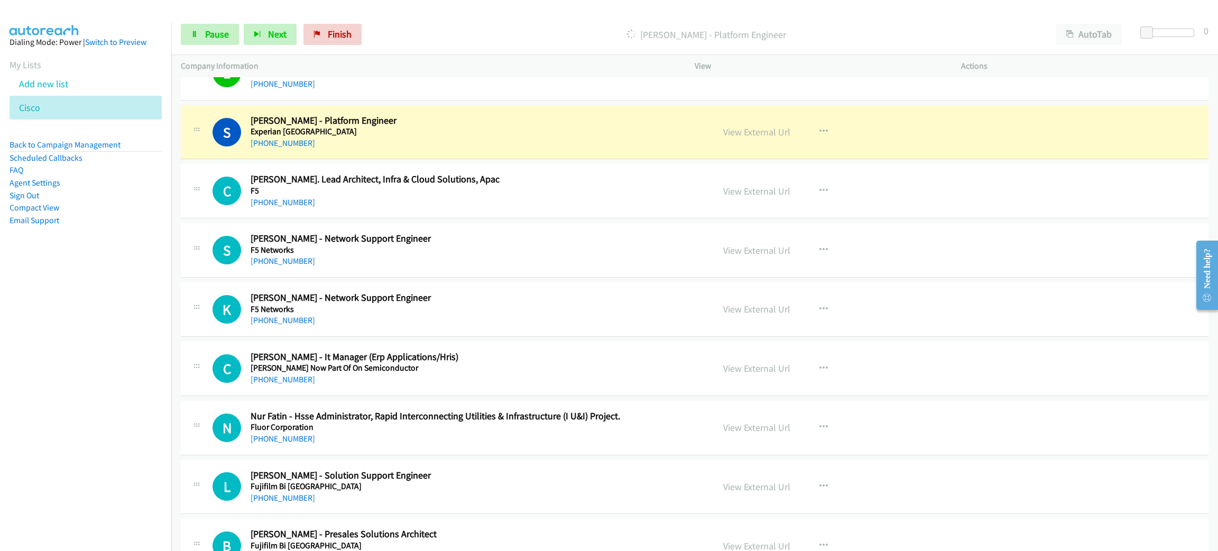
scroll to position [3410, 0]
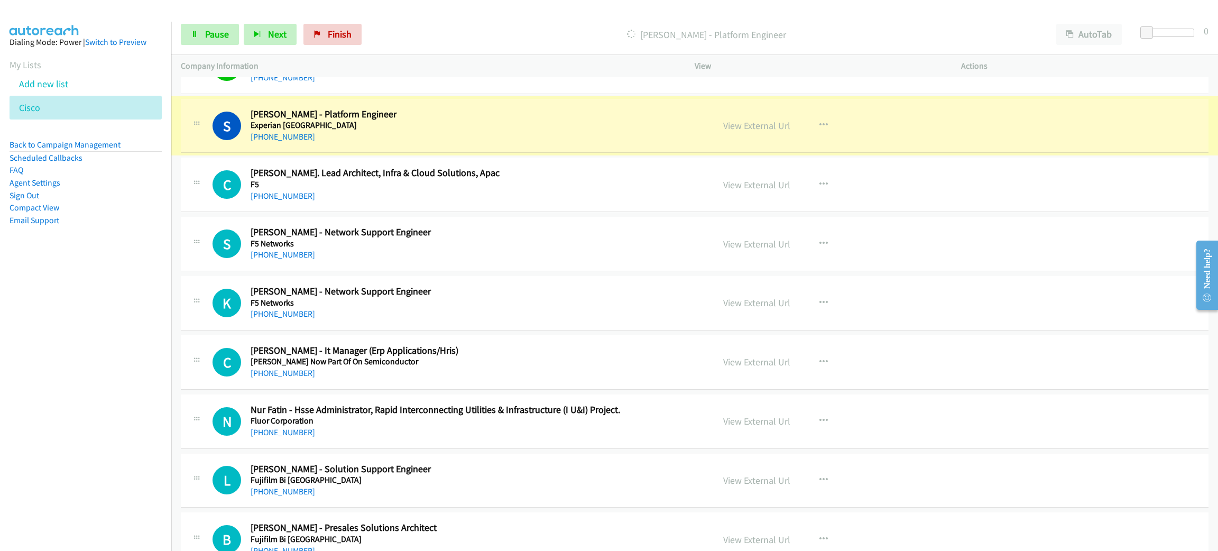
click at [773, 128] on link "View External Url" at bounding box center [756, 126] width 67 height 12
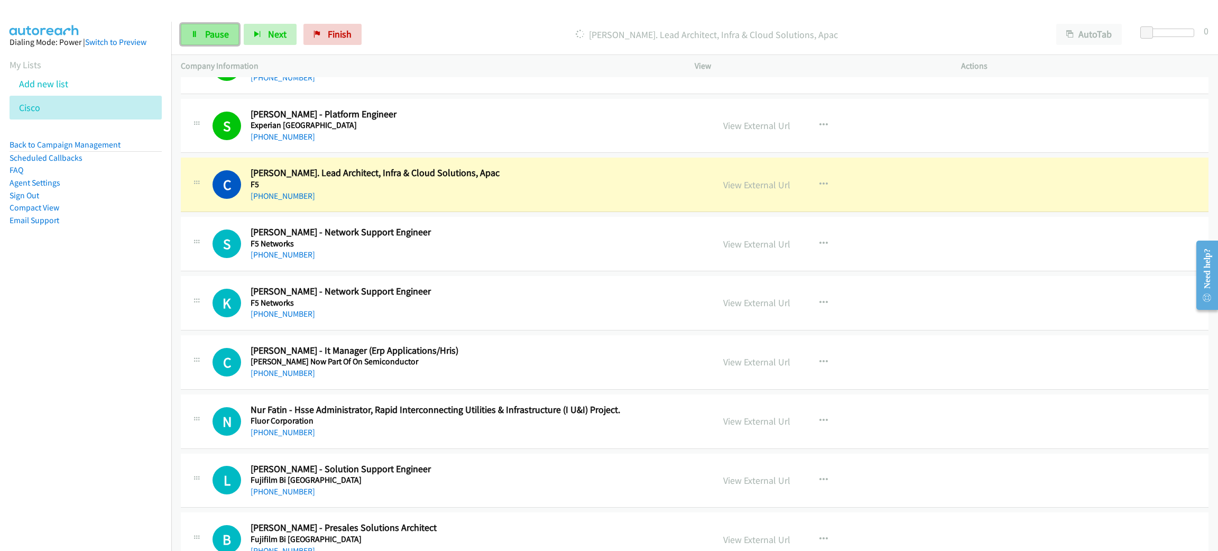
click at [189, 31] on link "Pause" at bounding box center [210, 34] width 58 height 21
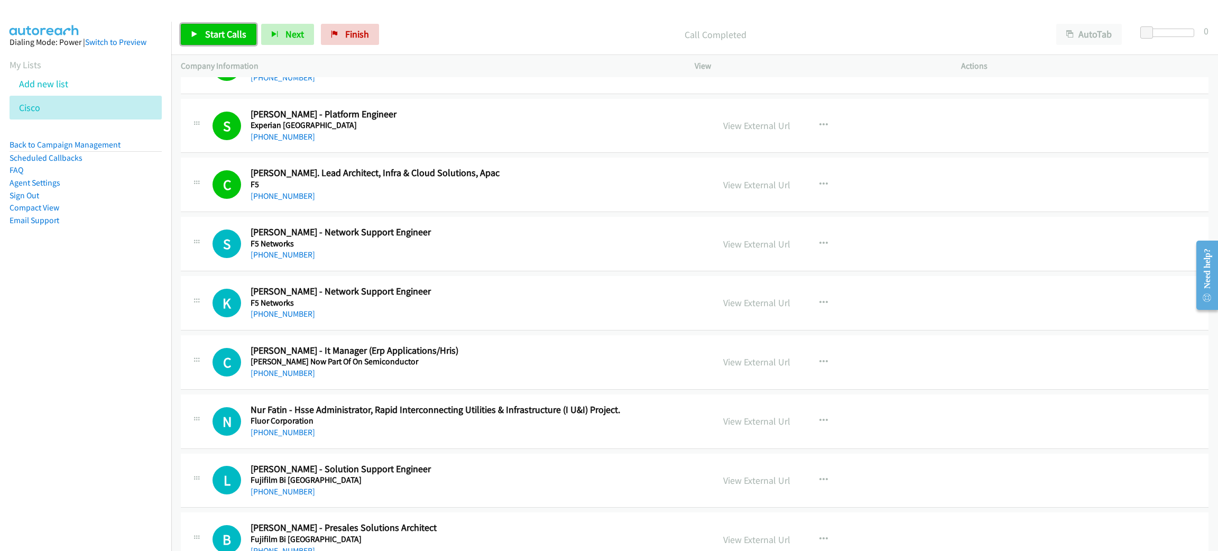
click at [230, 30] on span "Start Calls" at bounding box center [225, 34] width 41 height 12
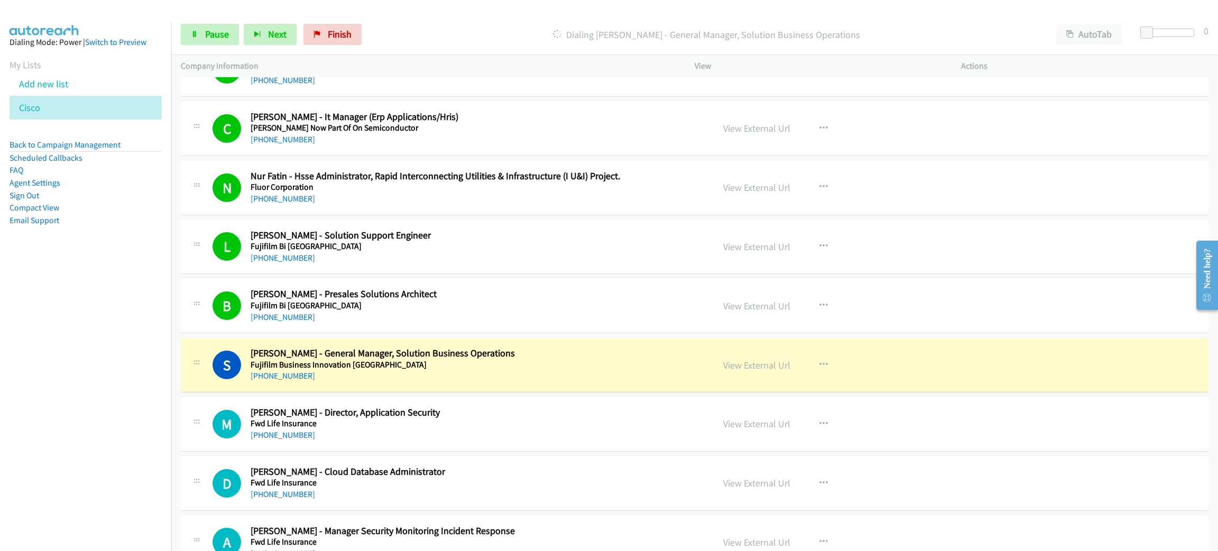
scroll to position [3648, 0]
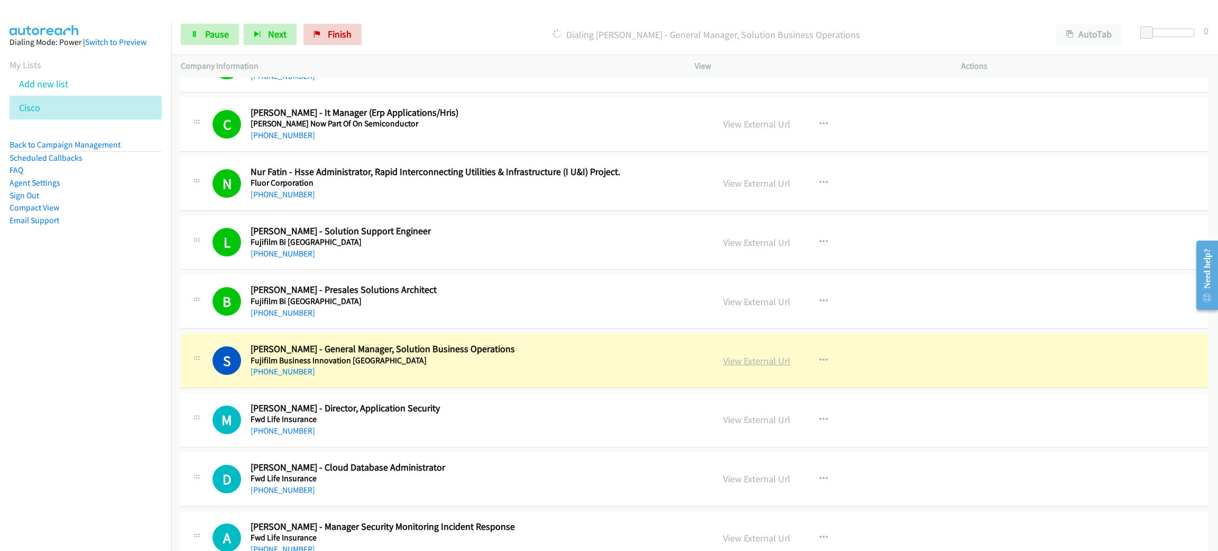
click at [767, 367] on link "View External Url" at bounding box center [756, 361] width 67 height 12
click at [210, 36] on span "Pause" at bounding box center [217, 34] width 24 height 12
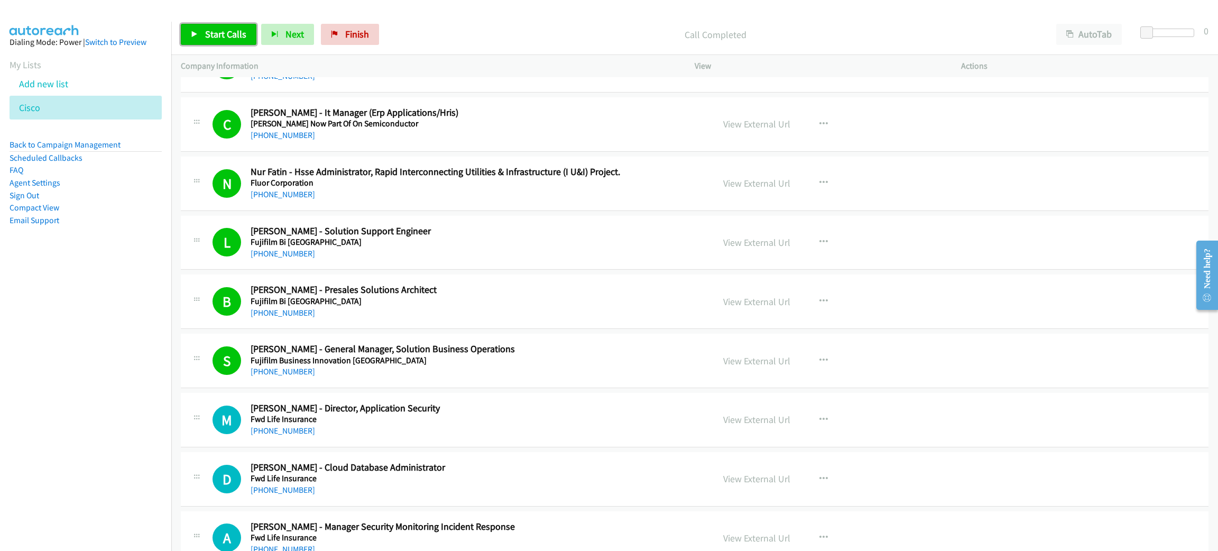
click at [236, 35] on span "Start Calls" at bounding box center [225, 34] width 41 height 12
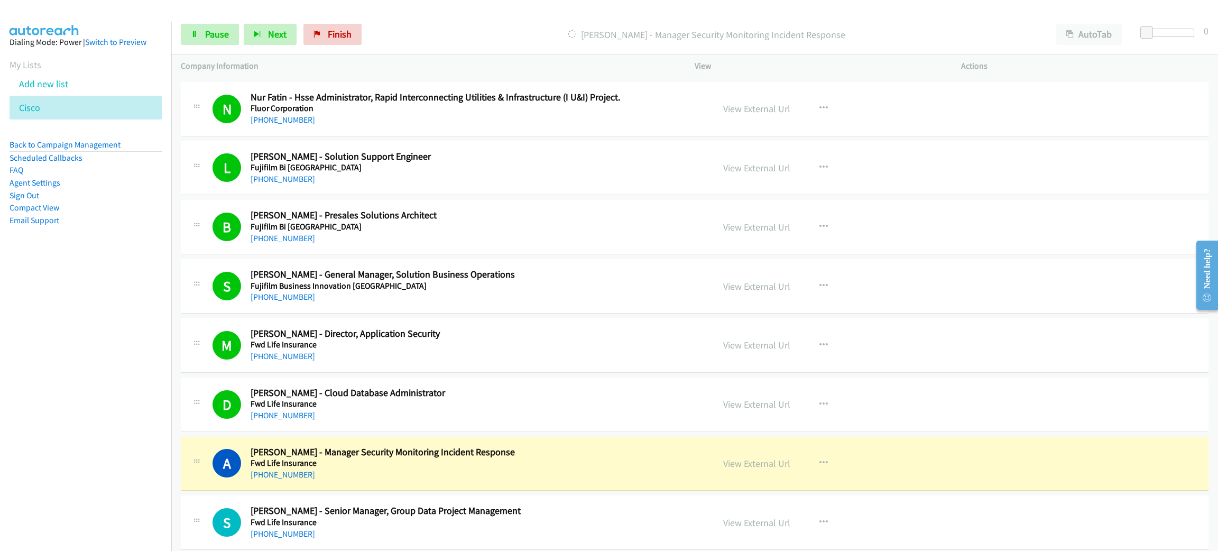
scroll to position [3728, 0]
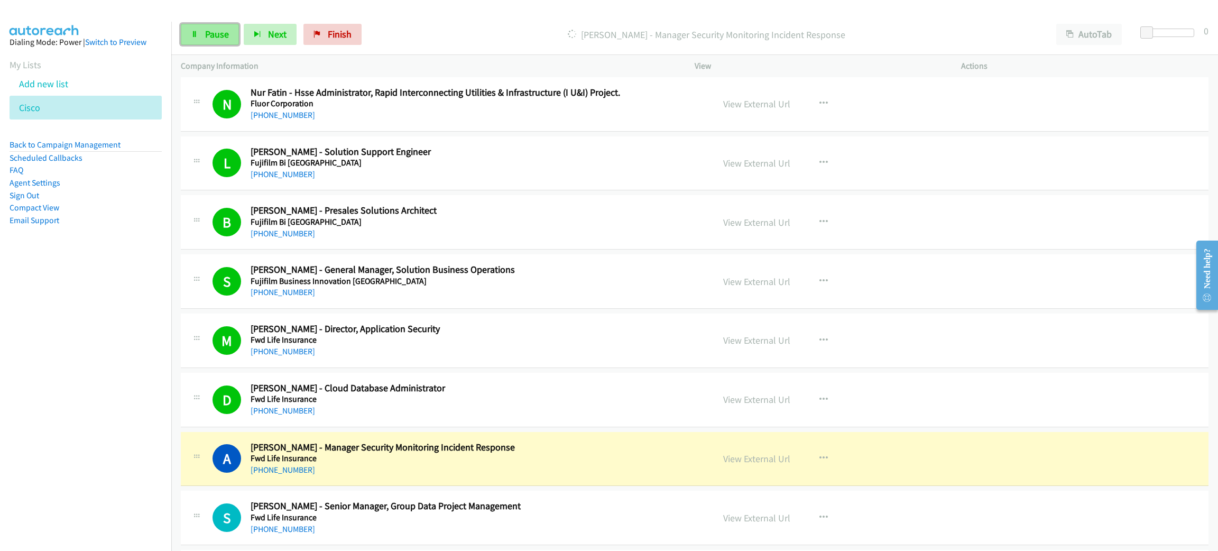
click at [198, 32] on icon at bounding box center [194, 34] width 7 height 7
click at [769, 465] on link "View External Url" at bounding box center [756, 459] width 67 height 12
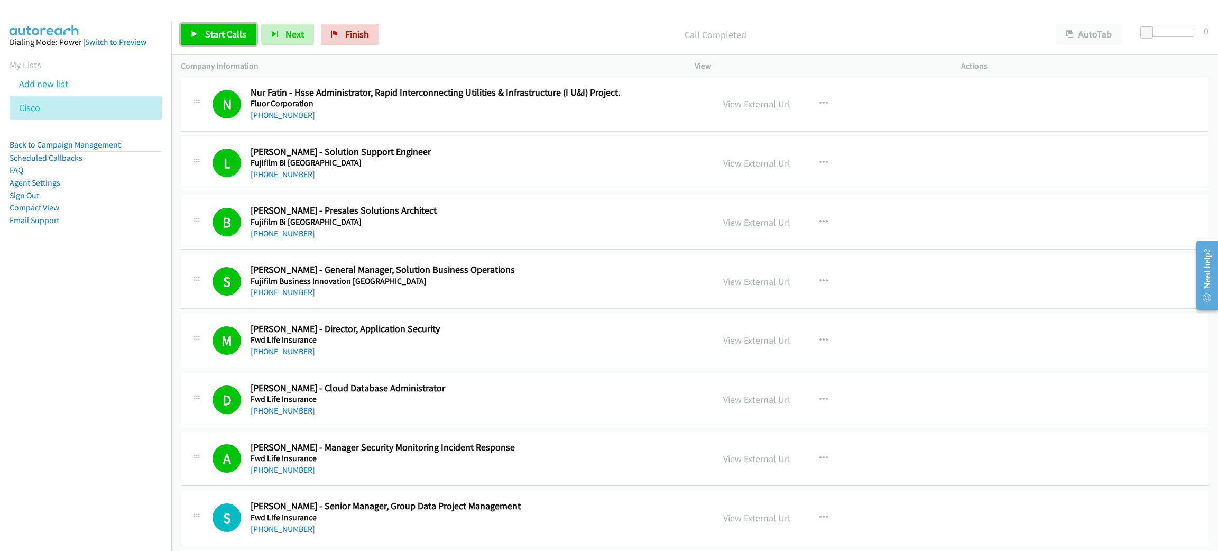
click at [240, 39] on span "Start Calls" at bounding box center [225, 34] width 41 height 12
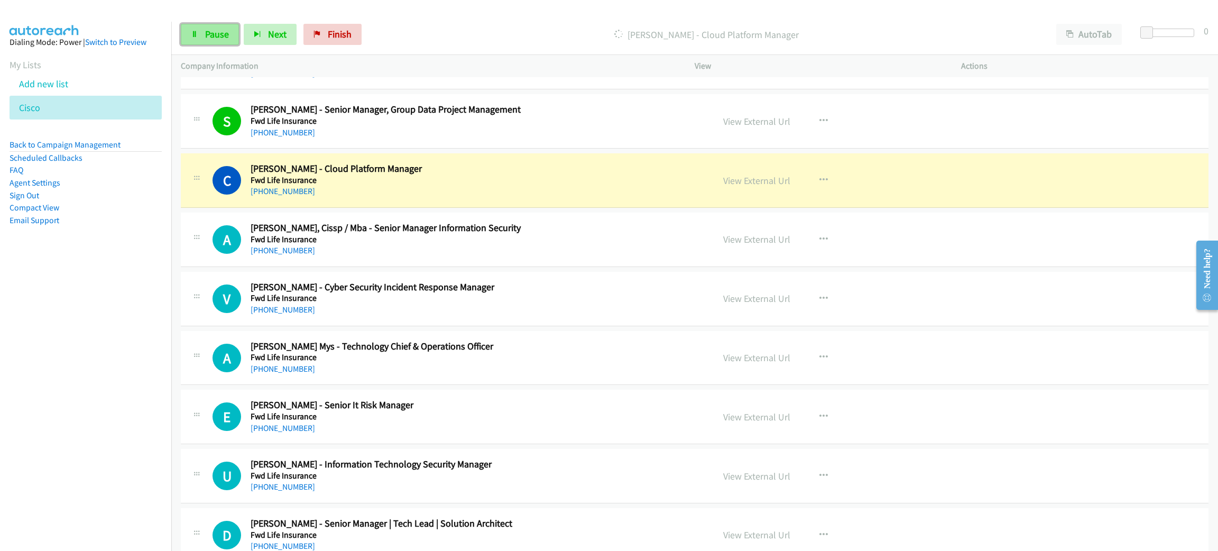
click at [236, 41] on link "Pause" at bounding box center [210, 34] width 58 height 21
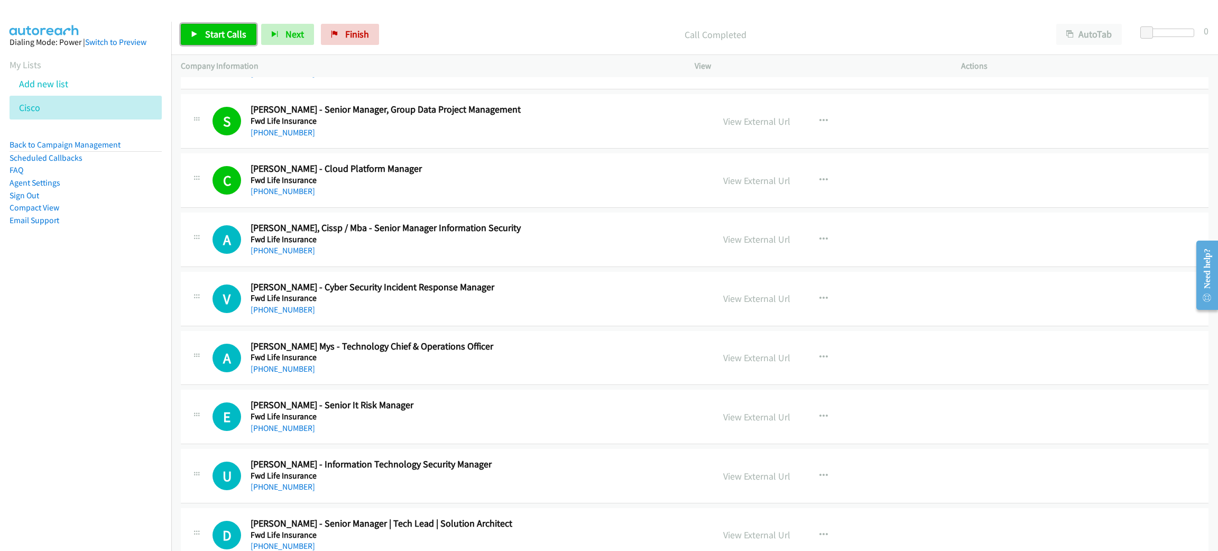
click at [218, 39] on span "Start Calls" at bounding box center [225, 34] width 41 height 12
click at [231, 33] on link "Pause" at bounding box center [210, 34] width 58 height 21
click at [221, 24] on link "Start Calls" at bounding box center [219, 34] width 76 height 21
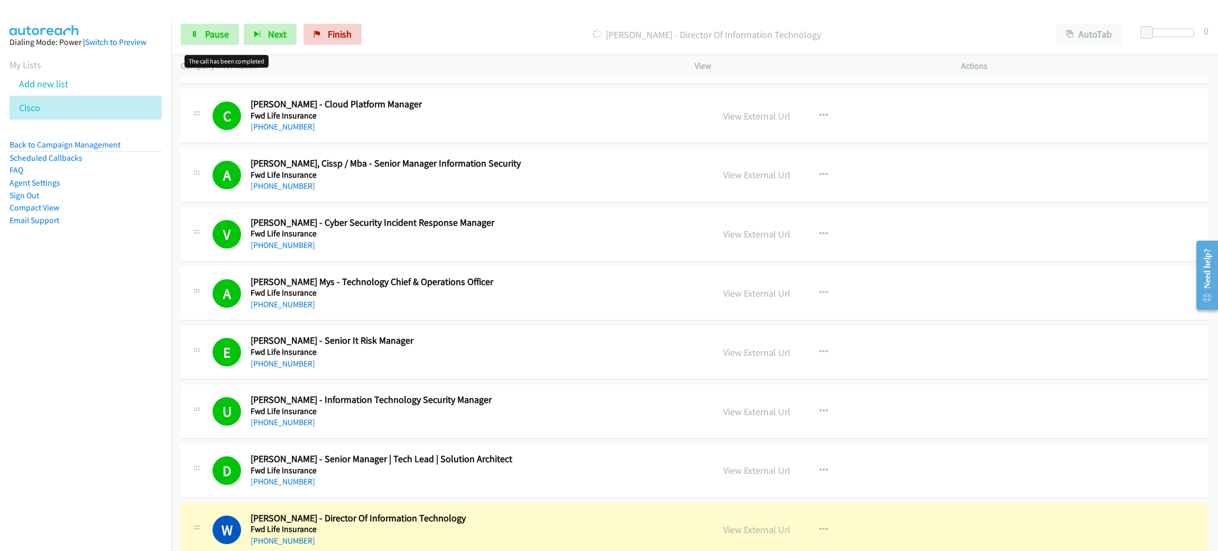
scroll to position [4442, 0]
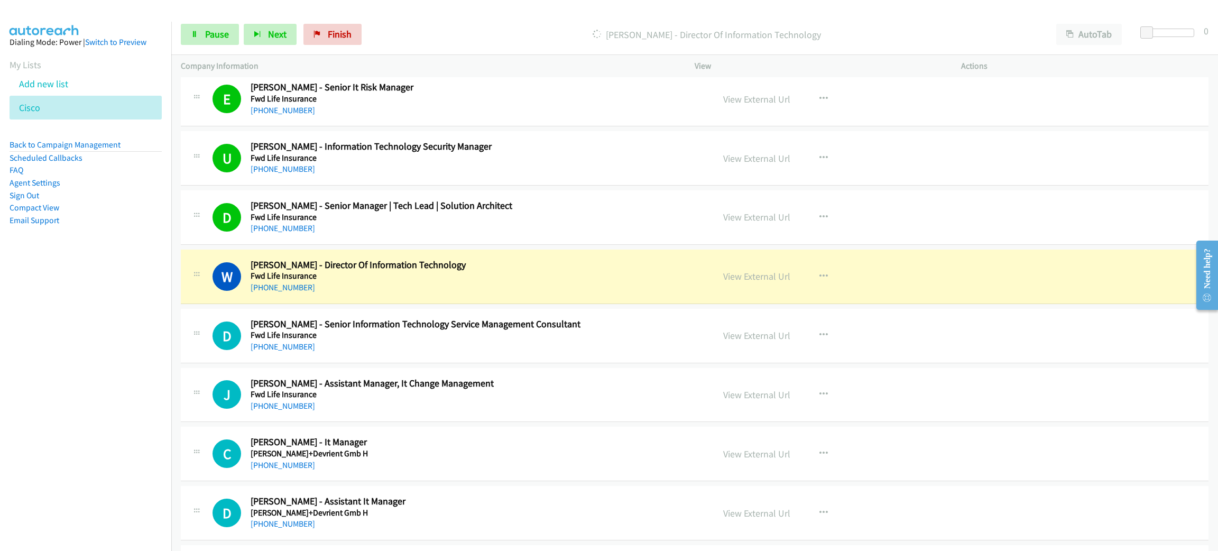
click at [516, 268] on h2 "[PERSON_NAME] - Director Of Information Technology" at bounding box center [475, 265] width 448 height 12
click at [738, 281] on link "View External Url" at bounding box center [756, 276] width 67 height 12
click at [175, 35] on div "Start Calls Pause Next Finish [PERSON_NAME] - Director Of Information Technolog…" at bounding box center [694, 34] width 1047 height 41
click at [199, 37] on link "Pause" at bounding box center [210, 34] width 58 height 21
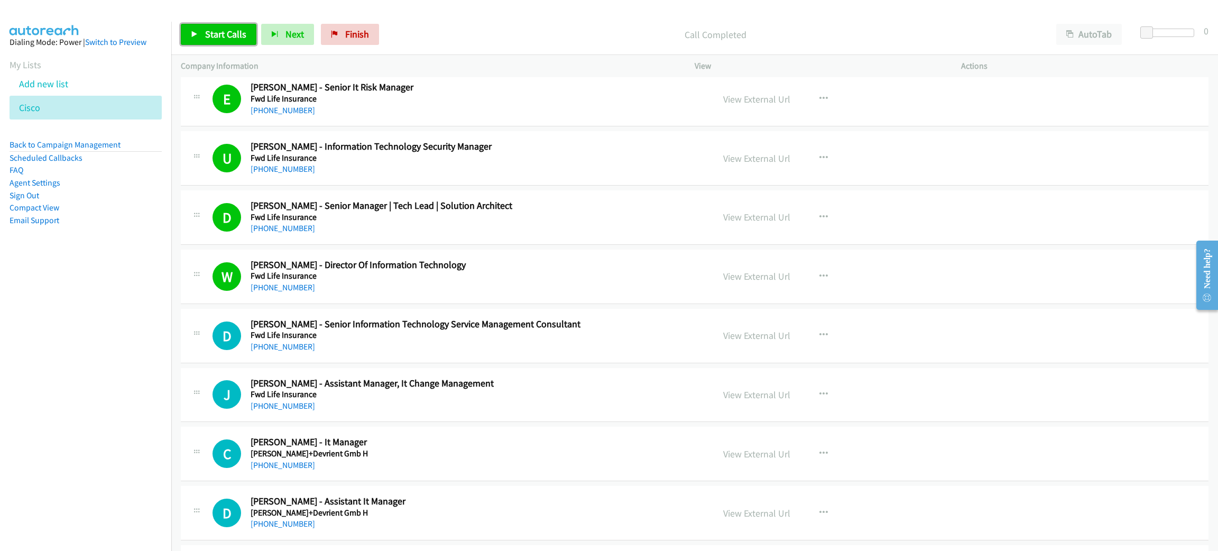
click at [197, 37] on icon at bounding box center [194, 34] width 7 height 7
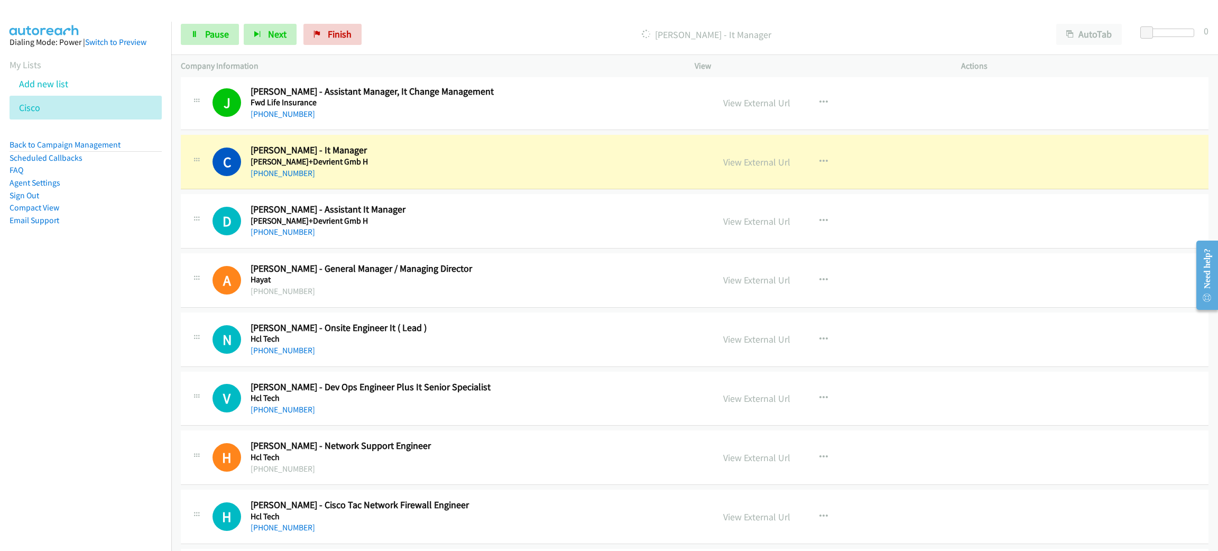
scroll to position [4759, 0]
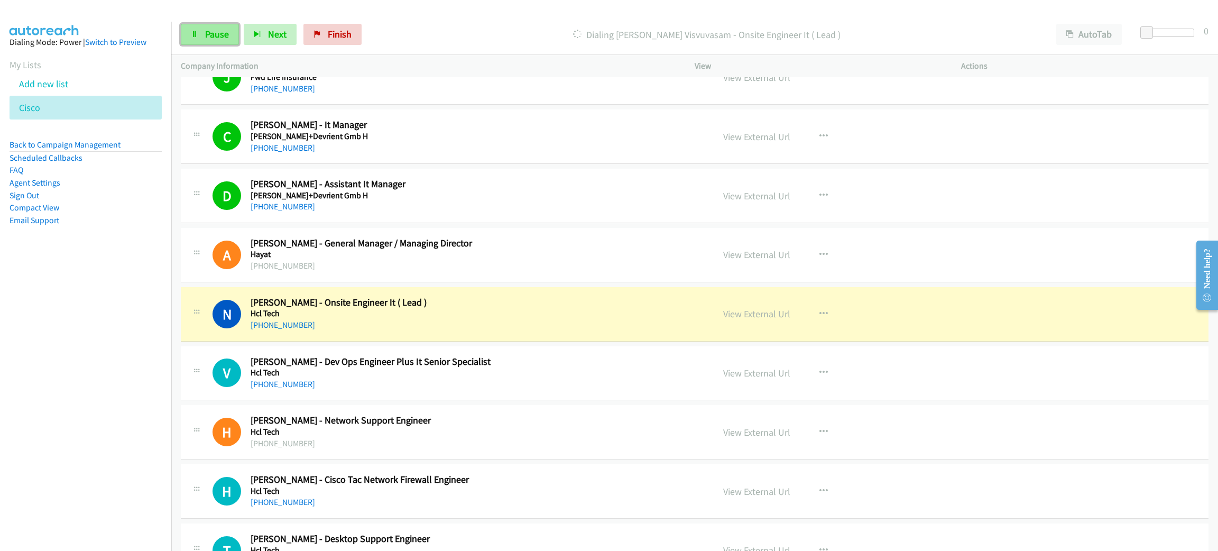
click at [206, 24] on link "Pause" at bounding box center [210, 34] width 58 height 21
click at [740, 318] on link "View External Url" at bounding box center [756, 314] width 67 height 12
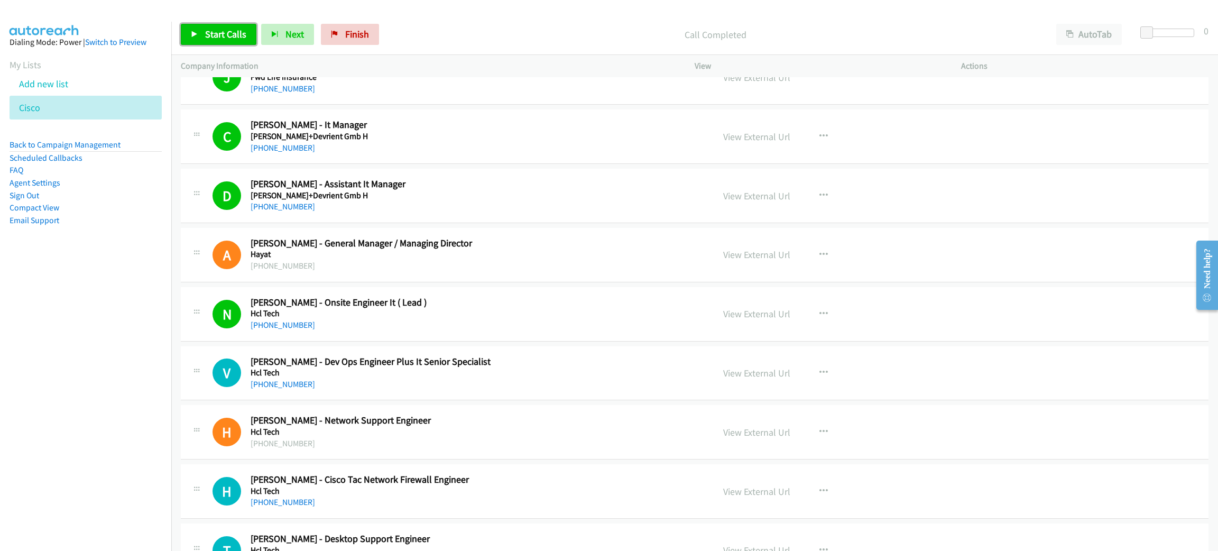
click at [218, 32] on span "Start Calls" at bounding box center [225, 34] width 41 height 12
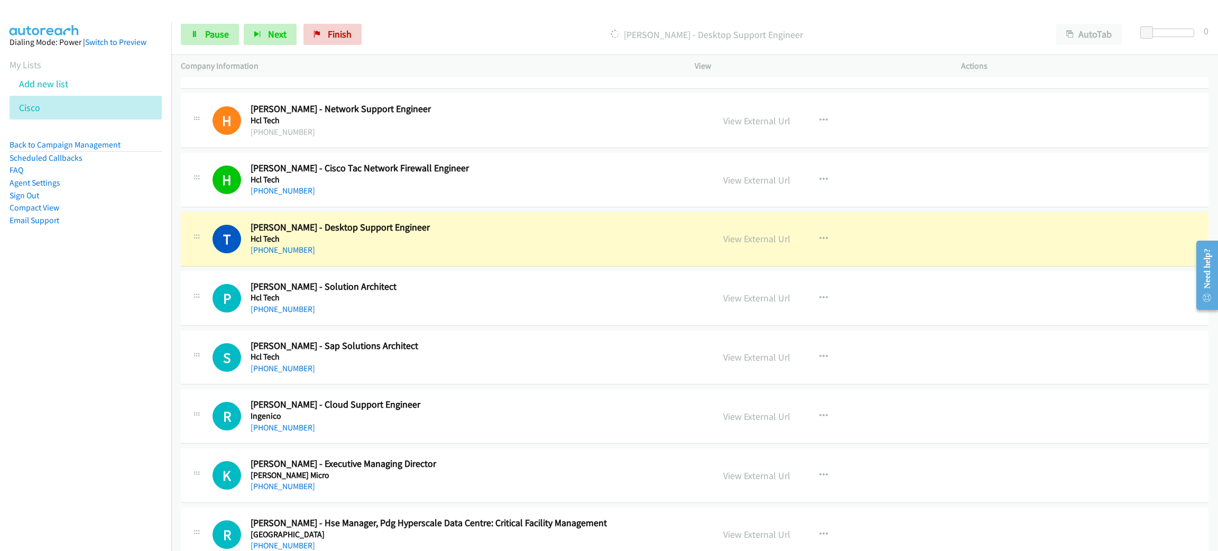
scroll to position [5077, 0]
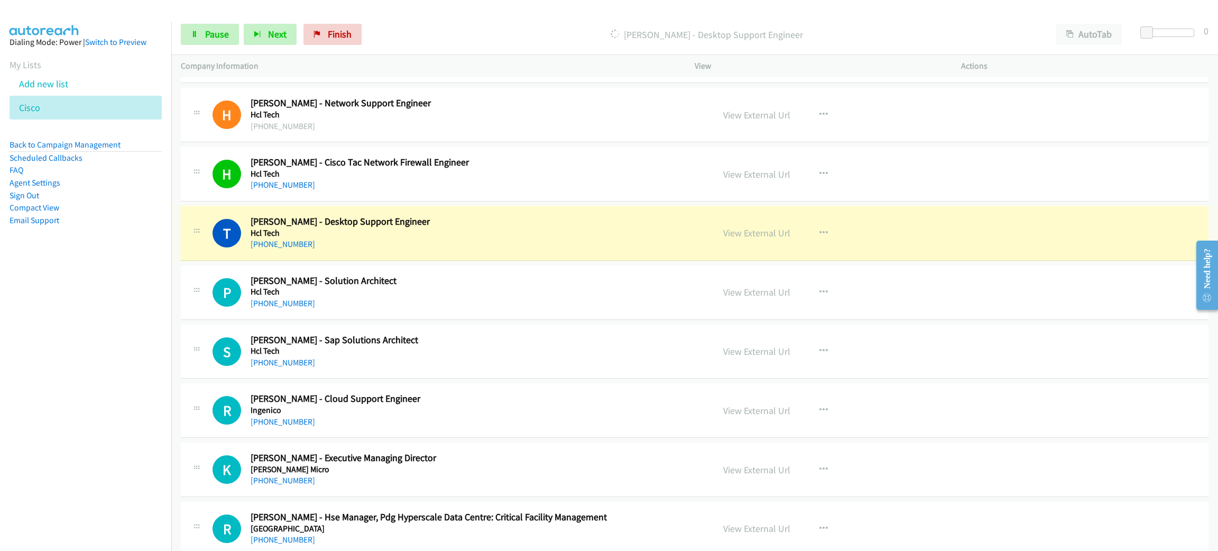
click at [754, 239] on link "View External Url" at bounding box center [756, 233] width 67 height 12
click at [207, 40] on link "Pause" at bounding box center [210, 34] width 58 height 21
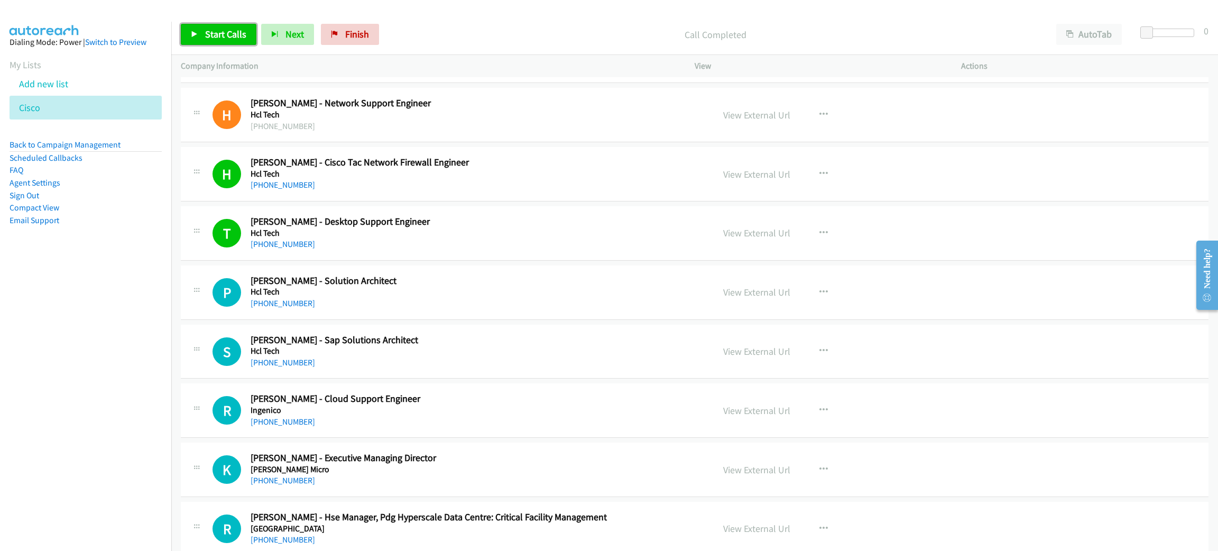
click at [245, 34] on link "Start Calls" at bounding box center [219, 34] width 76 height 21
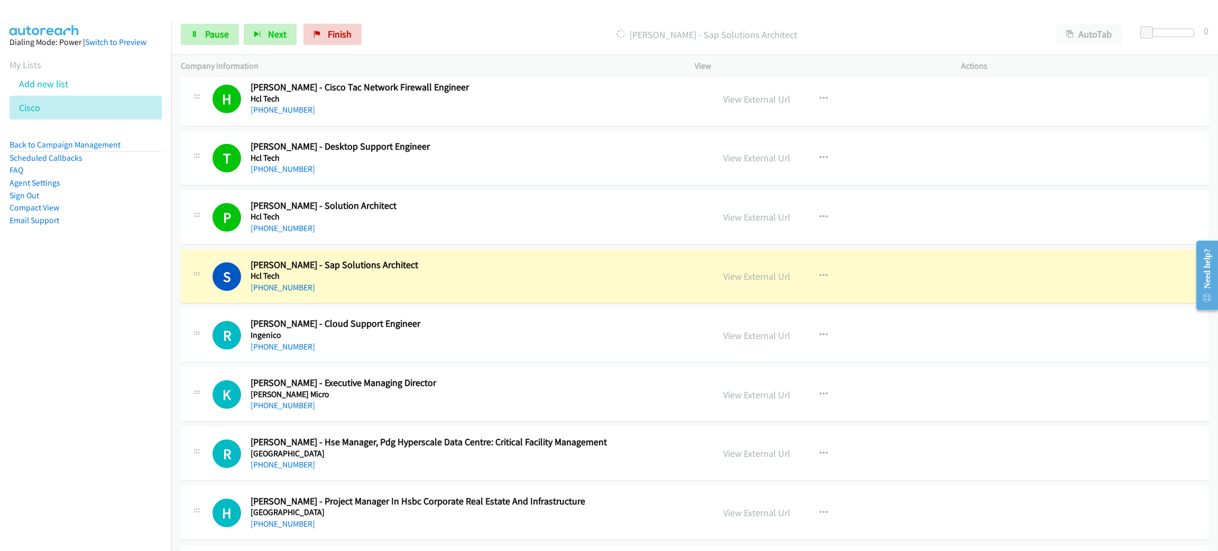
scroll to position [5156, 0]
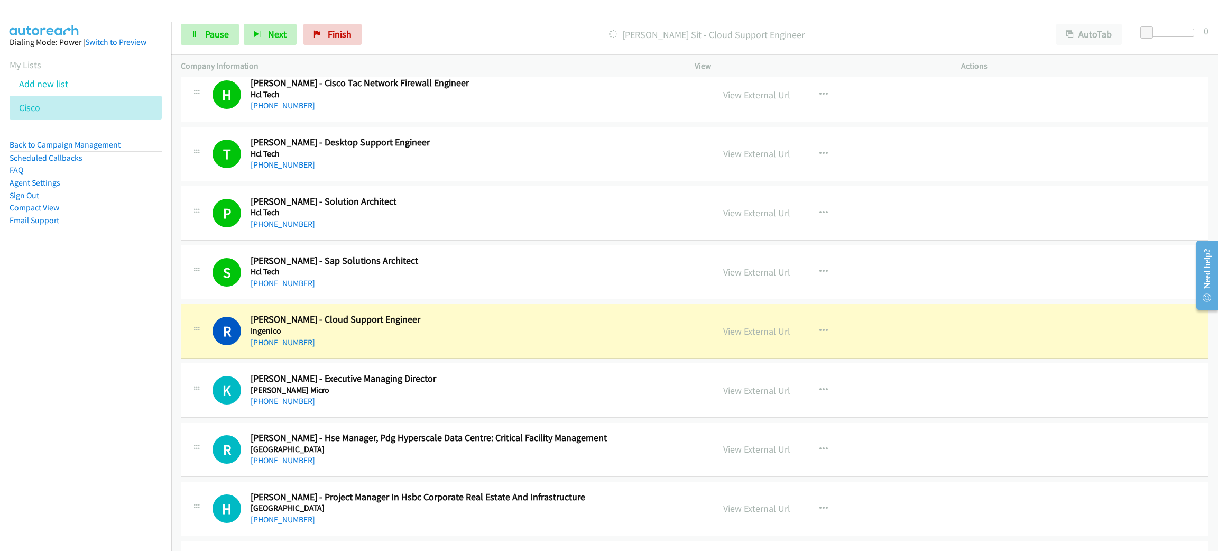
click at [450, 326] on h2 "[PERSON_NAME] - Cloud Support Engineer" at bounding box center [475, 320] width 448 height 12
click at [723, 337] on link "View External Url" at bounding box center [756, 331] width 67 height 12
click at [193, 31] on icon at bounding box center [194, 34] width 7 height 7
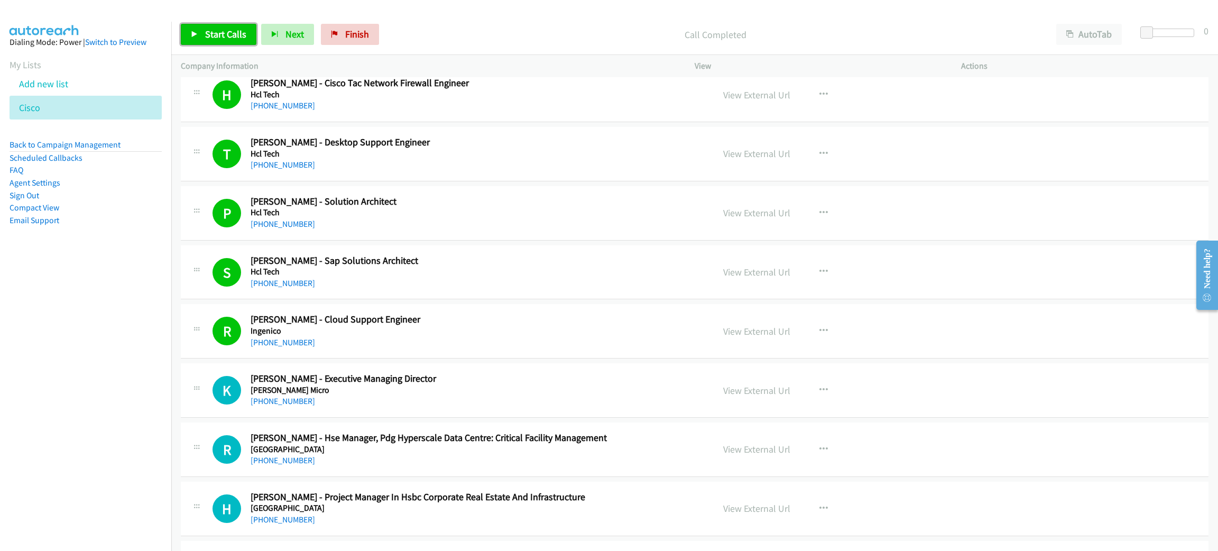
click at [234, 33] on span "Start Calls" at bounding box center [225, 34] width 41 height 12
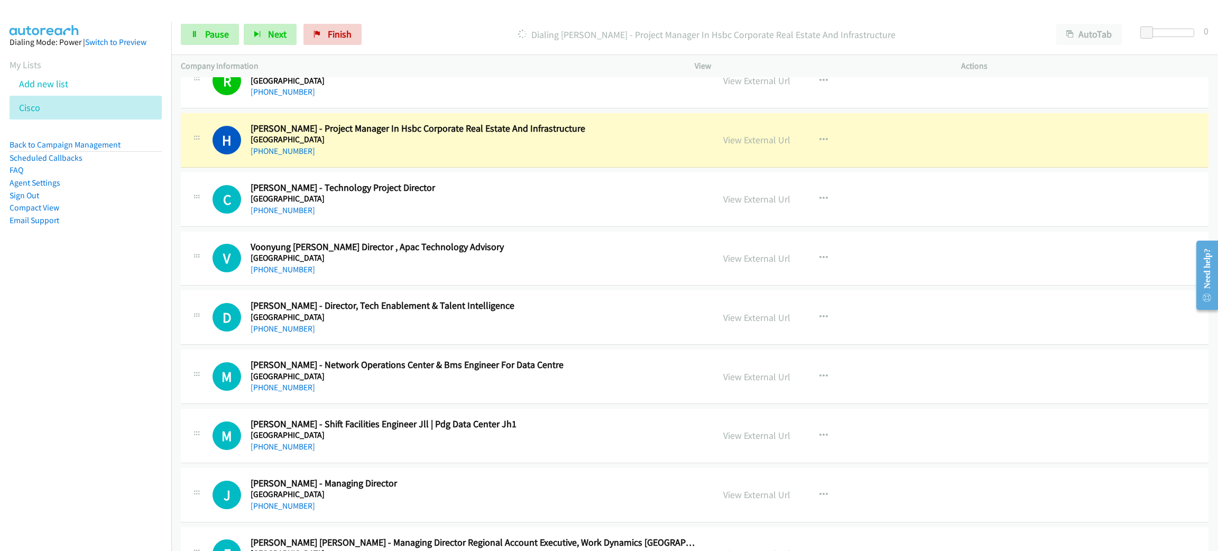
scroll to position [5552, 0]
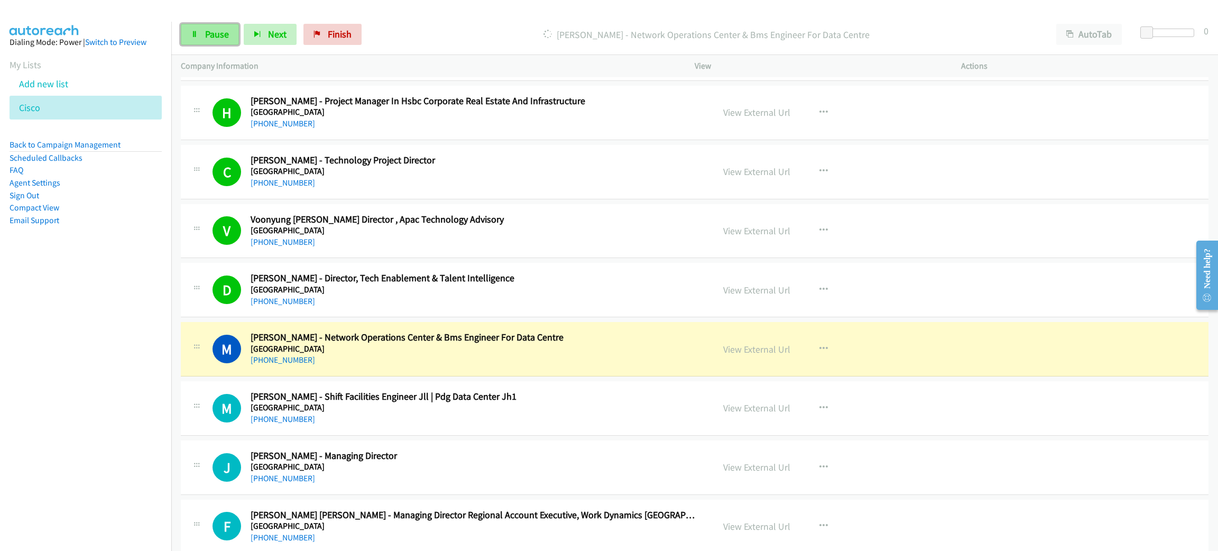
click at [227, 27] on link "Pause" at bounding box center [210, 34] width 58 height 21
click at [744, 355] on link "View External Url" at bounding box center [756, 349] width 67 height 12
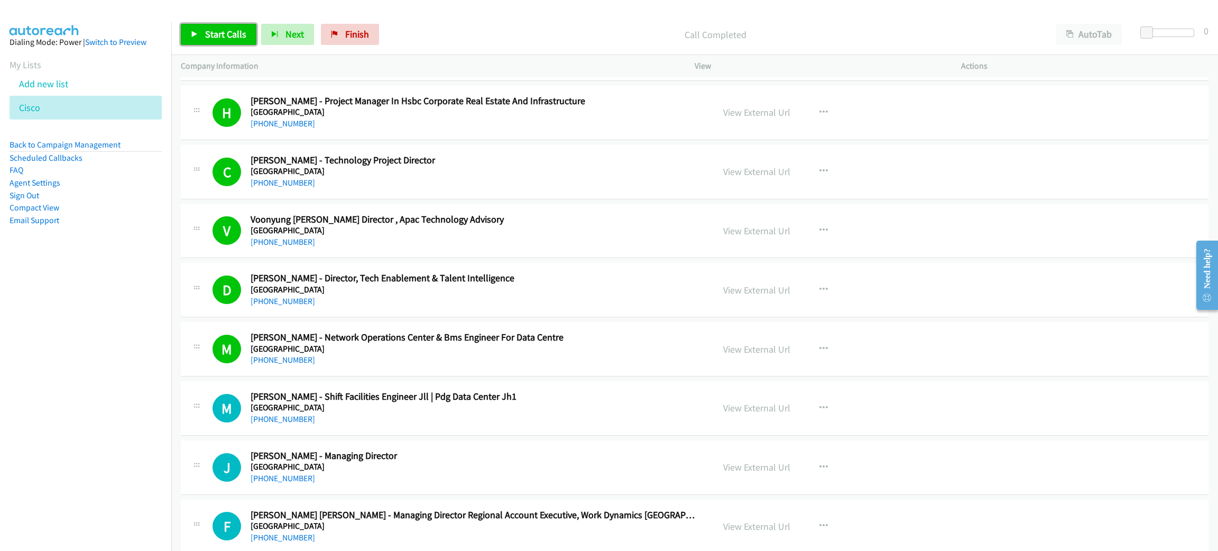
click at [207, 33] on span "Start Calls" at bounding box center [225, 34] width 41 height 12
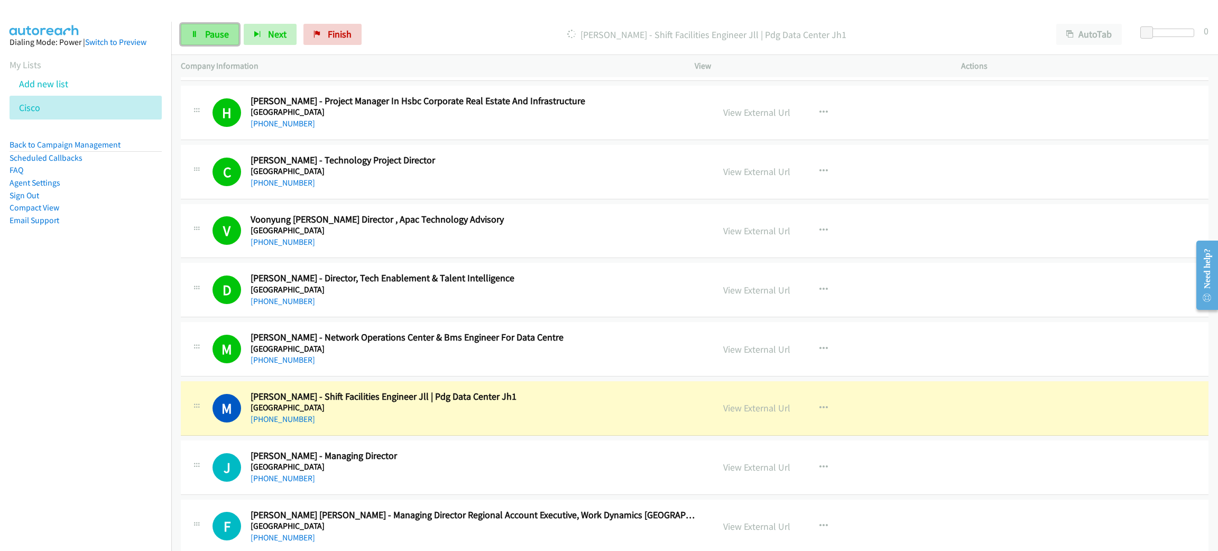
click at [195, 33] on icon at bounding box center [194, 34] width 7 height 7
